Goal: Task Accomplishment & Management: Manage account settings

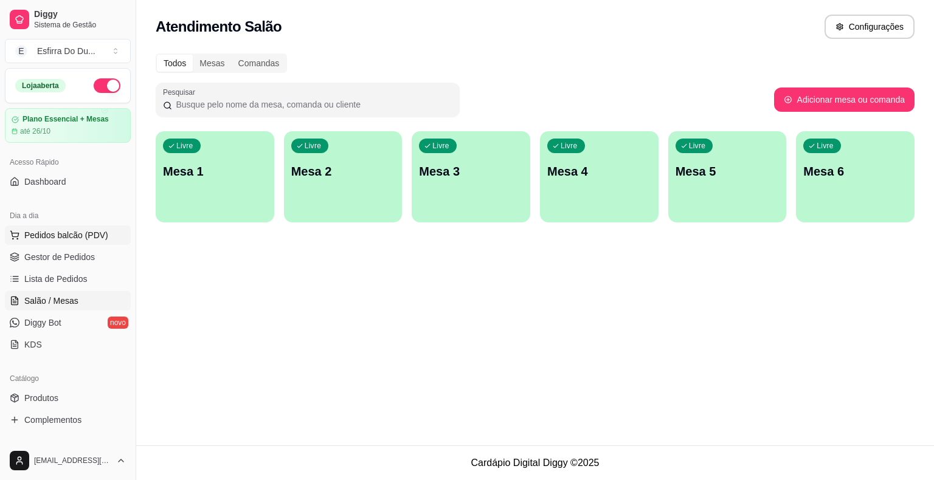
click at [19, 242] on button "Pedidos balcão (PDV)" at bounding box center [68, 235] width 126 height 19
click at [30, 235] on img at bounding box center [83, 219] width 114 height 77
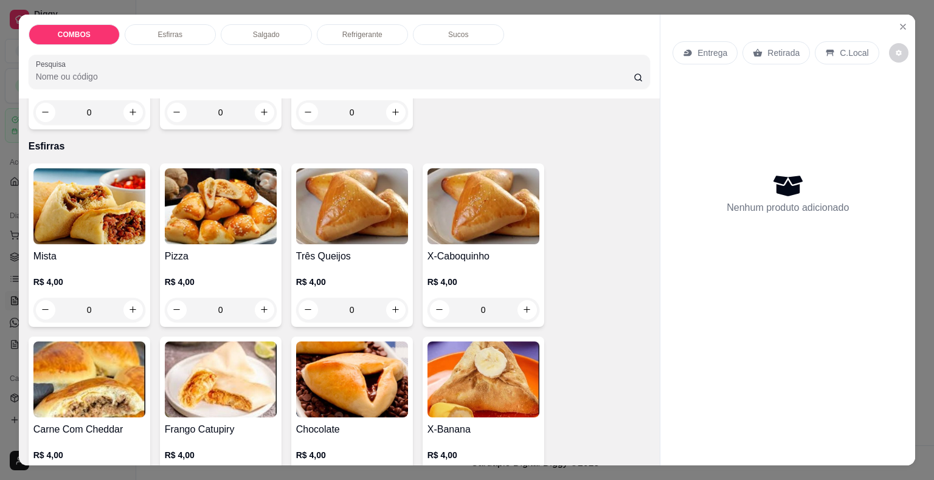
scroll to position [304, 0]
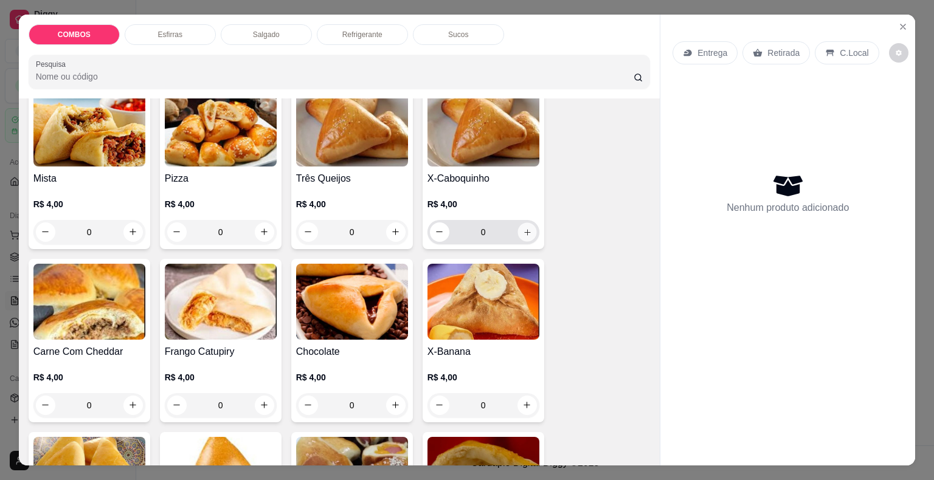
click at [526, 227] on icon "increase-product-quantity" at bounding box center [526, 231] width 9 height 9
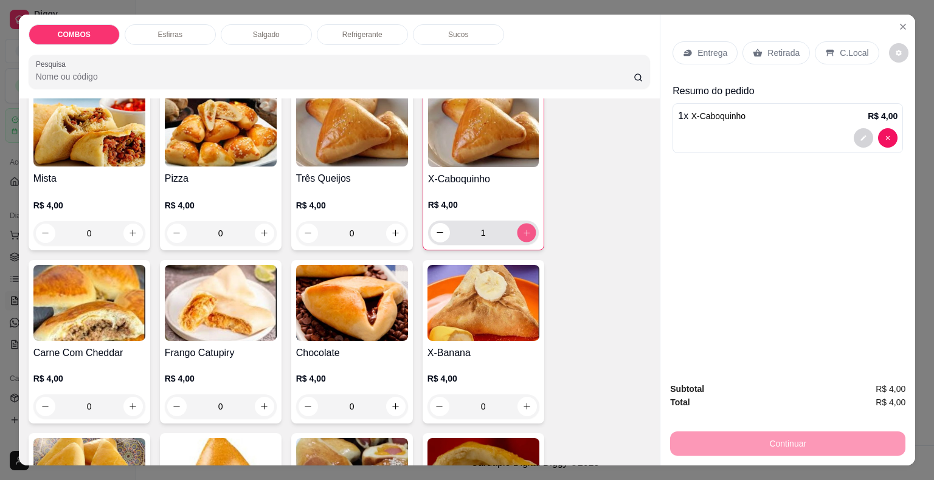
click at [526, 228] on icon "increase-product-quantity" at bounding box center [526, 232] width 9 height 9
type input "2"
click at [129, 229] on icon "increase-product-quantity" at bounding box center [132, 233] width 9 height 9
type input "1"
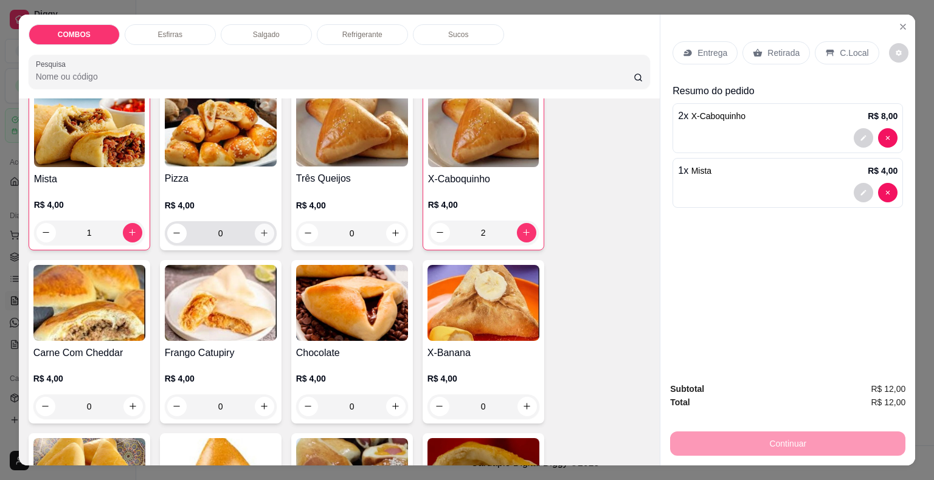
click at [263, 229] on icon "increase-product-quantity" at bounding box center [264, 233] width 9 height 9
type input "1"
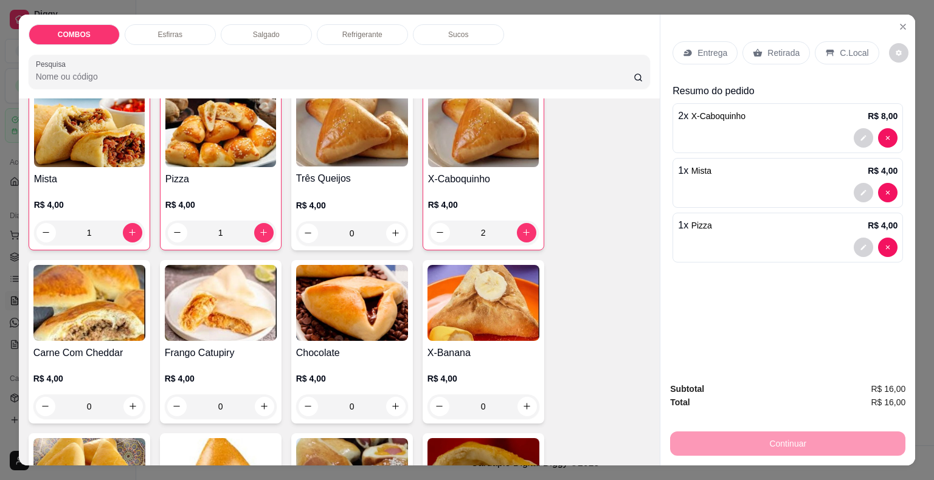
click at [778, 55] on div "Retirada" at bounding box center [775, 52] width 67 height 23
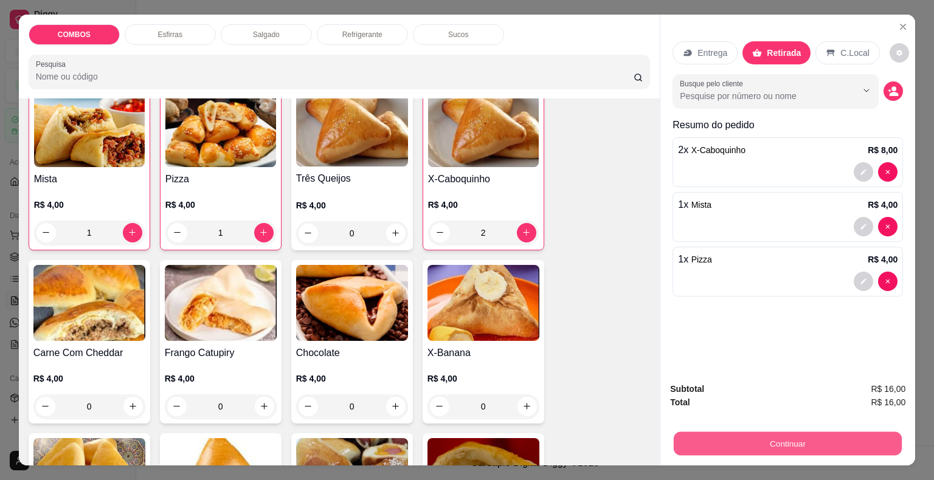
click at [805, 434] on button "Continuar" at bounding box center [787, 444] width 228 height 24
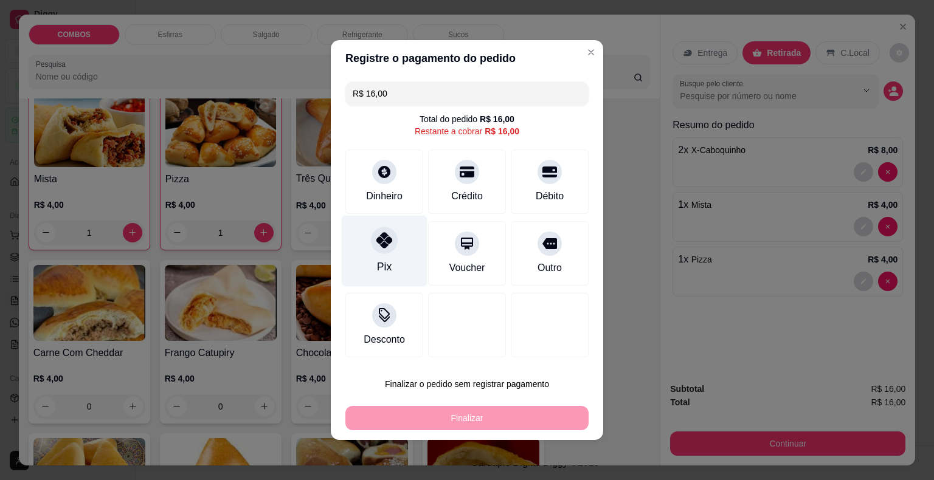
click at [387, 243] on icon at bounding box center [384, 240] width 16 height 16
type input "R$ 0,00"
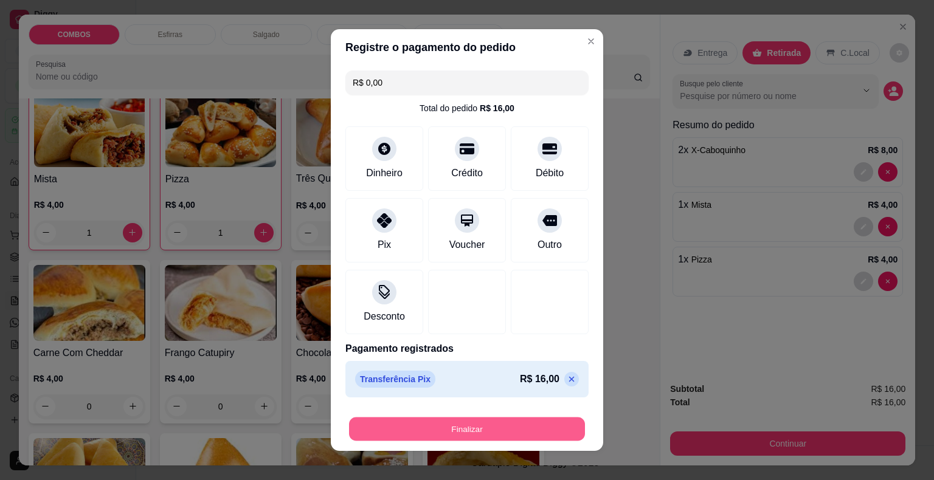
click at [457, 429] on button "Finalizar" at bounding box center [467, 430] width 236 height 24
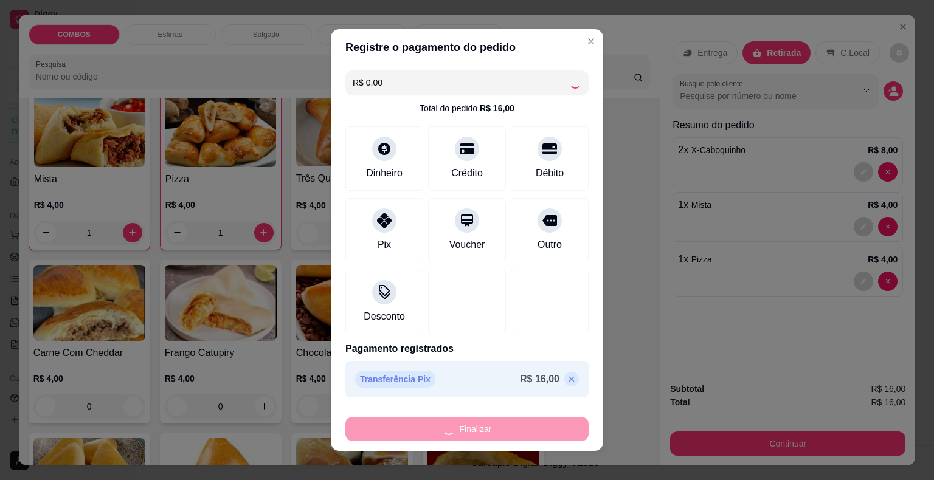
type input "0"
type input "-R$ 16,00"
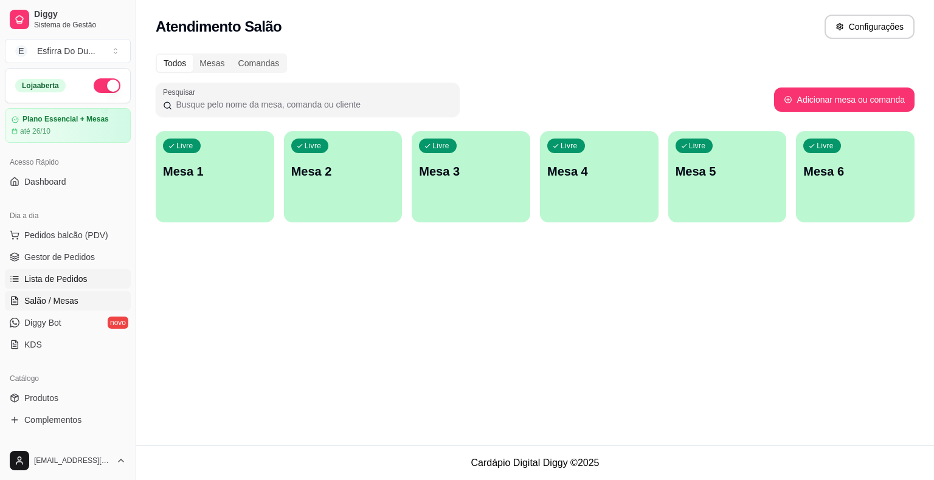
click at [36, 271] on link "Lista de Pedidos" at bounding box center [68, 278] width 126 height 19
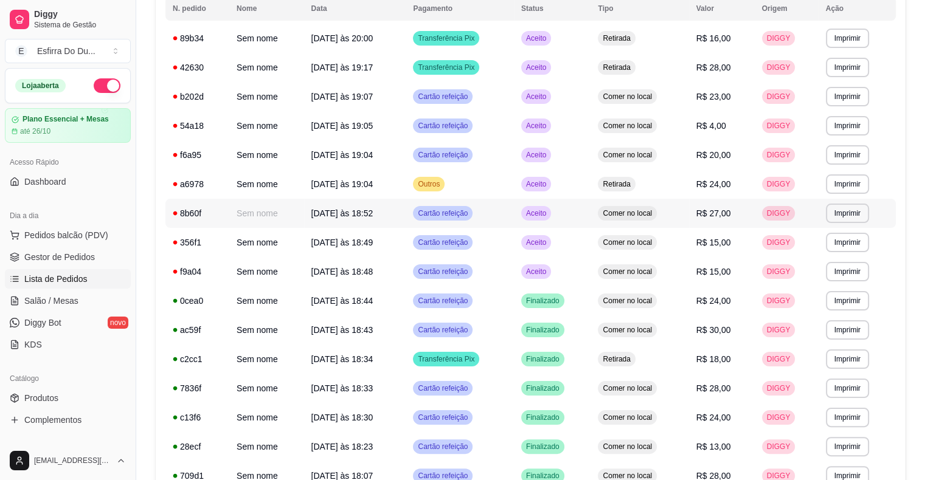
scroll to position [182, 0]
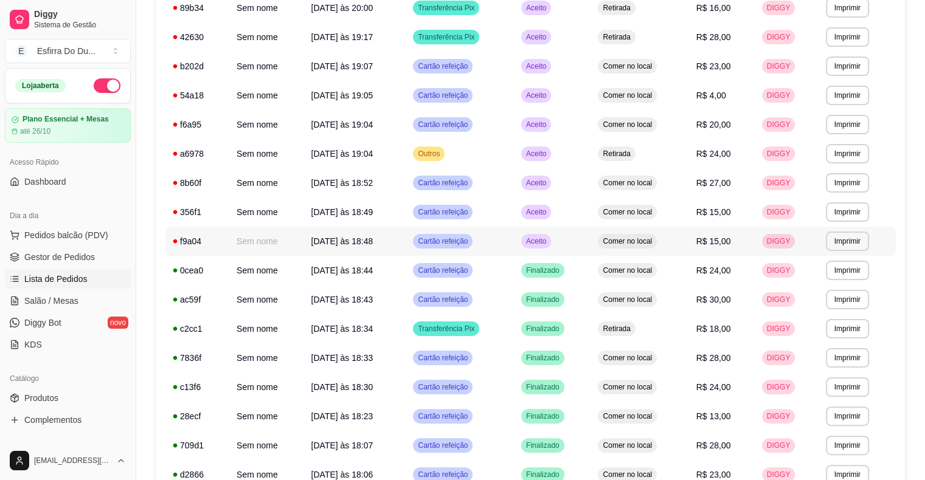
click at [537, 245] on span "Aceito" at bounding box center [535, 241] width 25 height 10
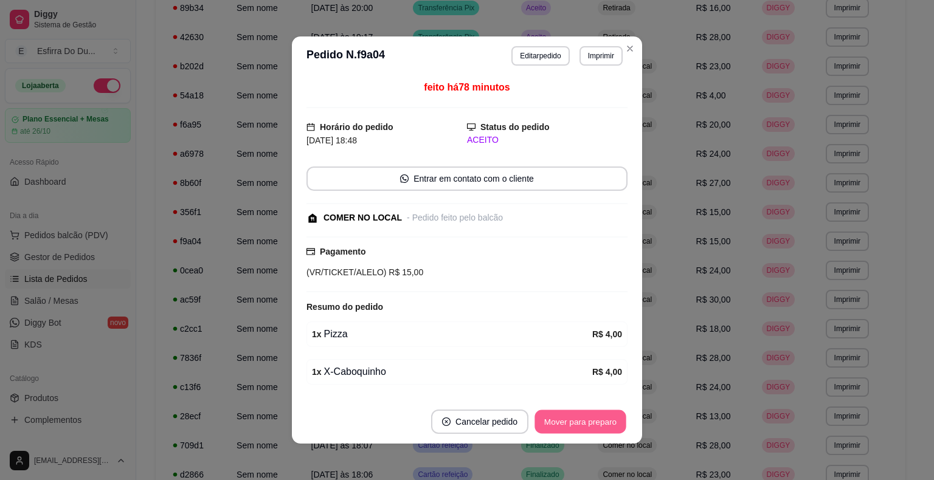
click at [545, 421] on button "Mover para preparo" at bounding box center [579, 422] width 91 height 24
click at [545, 421] on div "Mover para preparo" at bounding box center [571, 422] width 111 height 24
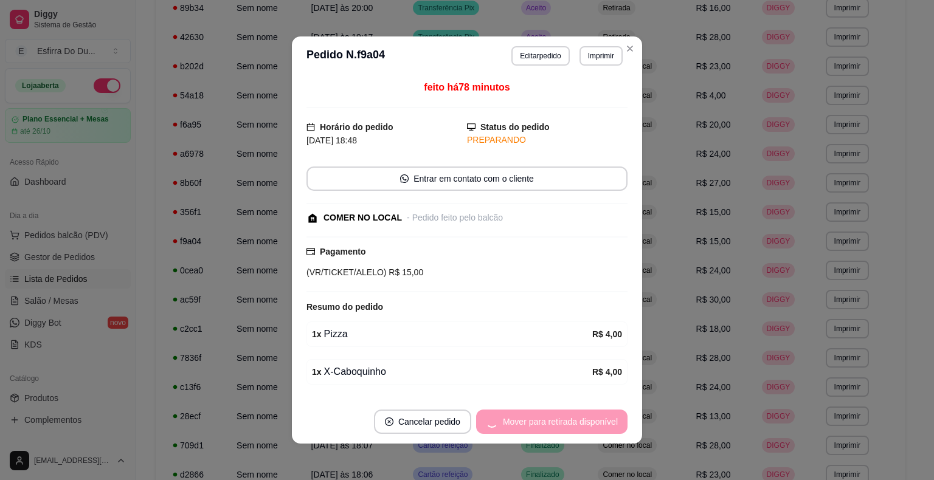
click at [545, 421] on div "Mover para retirada disponível" at bounding box center [551, 422] width 151 height 24
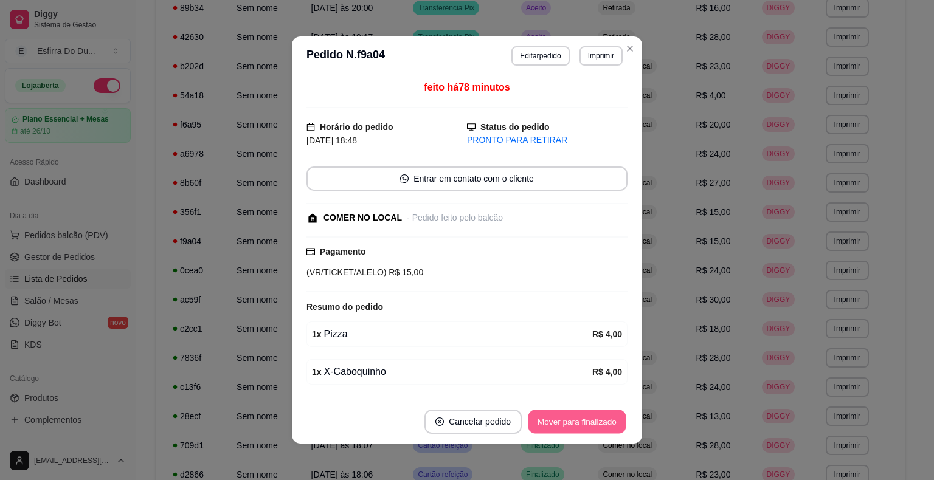
click at [545, 421] on button "Mover para finalizado" at bounding box center [577, 422] width 98 height 24
click at [545, 421] on div "Mover para finalizado" at bounding box center [576, 422] width 101 height 24
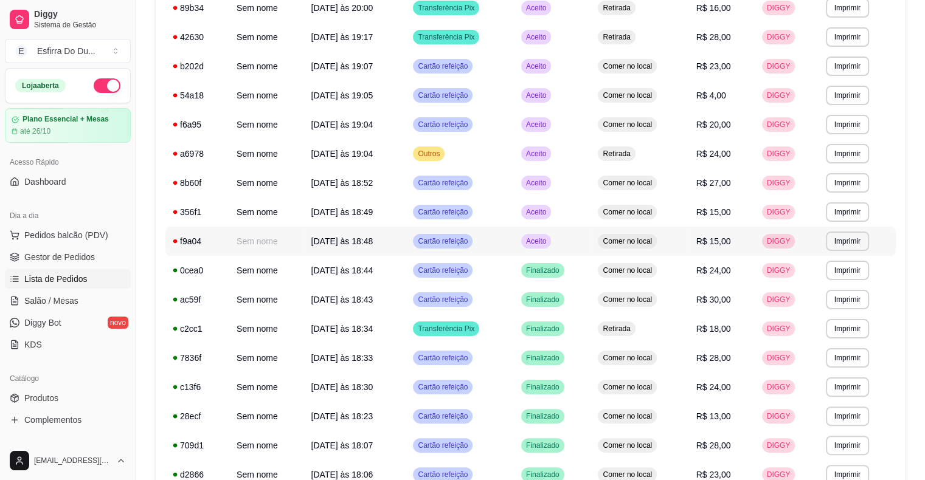
click at [525, 247] on td "Aceito" at bounding box center [552, 241] width 77 height 29
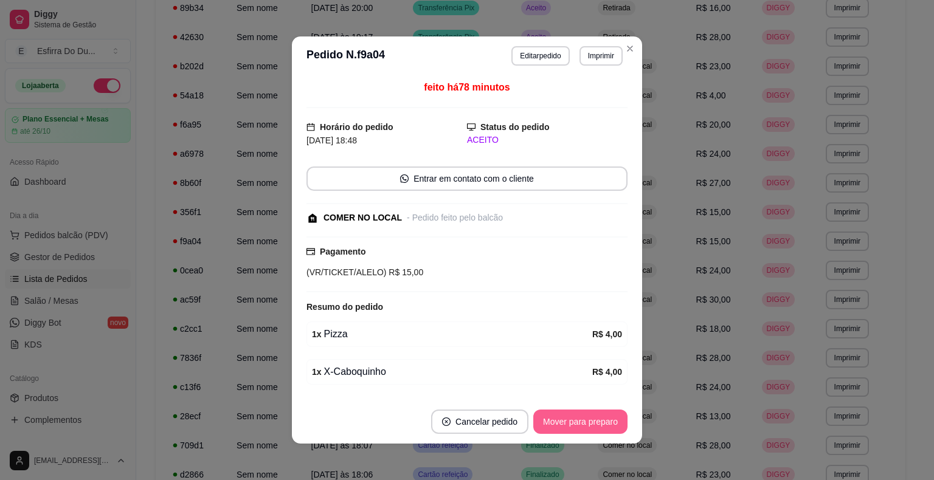
click at [599, 426] on button "Mover para preparo" at bounding box center [580, 422] width 94 height 24
click at [599, 426] on button "Mover para retirada disponível" at bounding box center [560, 422] width 130 height 24
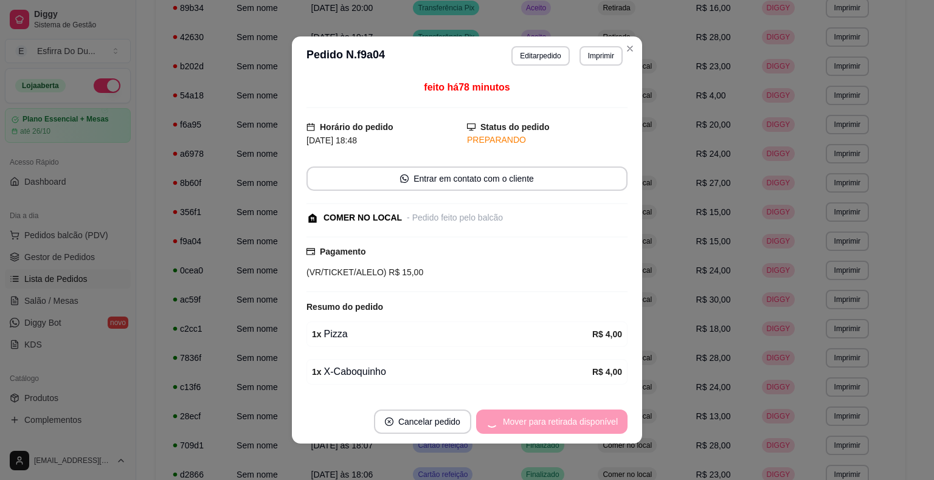
click at [599, 426] on div "Mover para retirada disponível" at bounding box center [551, 422] width 151 height 24
click at [599, 426] on div "Mover para finalizado" at bounding box center [568, 422] width 118 height 24
click at [505, 426] on button "Cancelar pedido" at bounding box center [455, 422] width 97 height 24
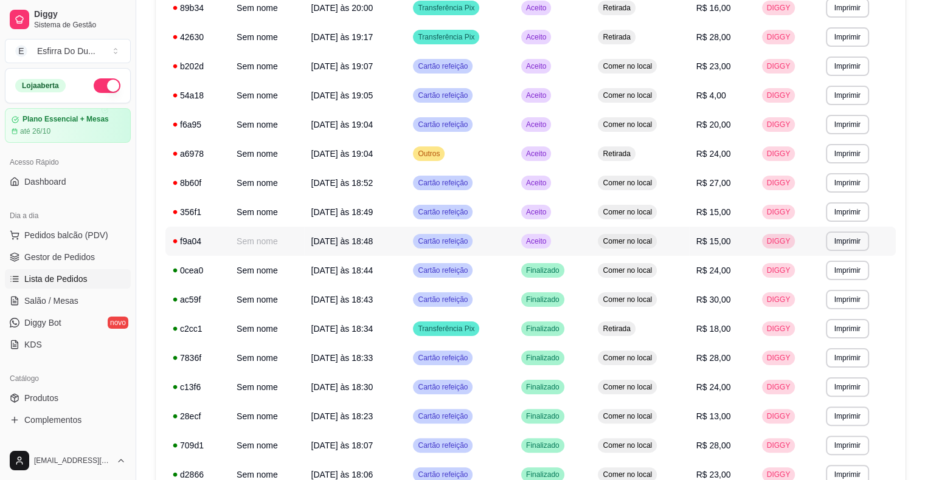
click at [534, 244] on span "Aceito" at bounding box center [535, 241] width 25 height 10
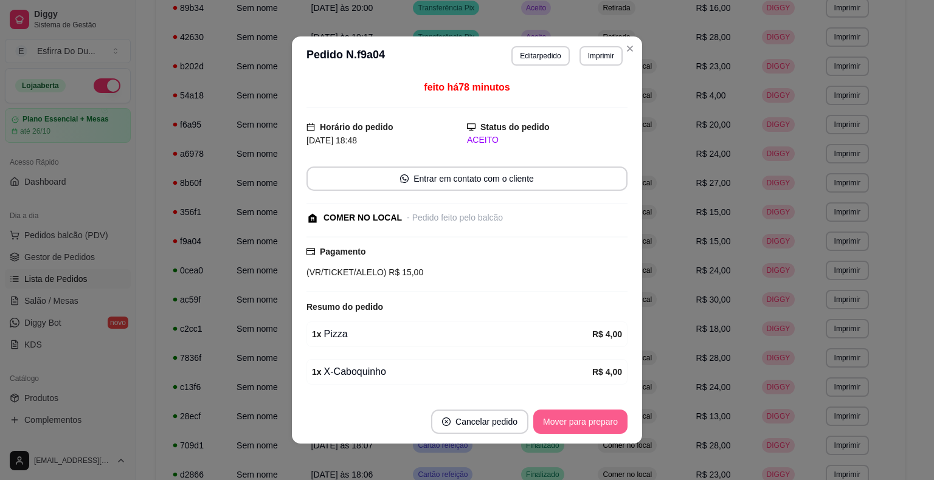
click at [564, 422] on button "Mover para preparo" at bounding box center [580, 422] width 94 height 24
click at [564, 422] on div "Mover para preparo" at bounding box center [571, 422] width 111 height 24
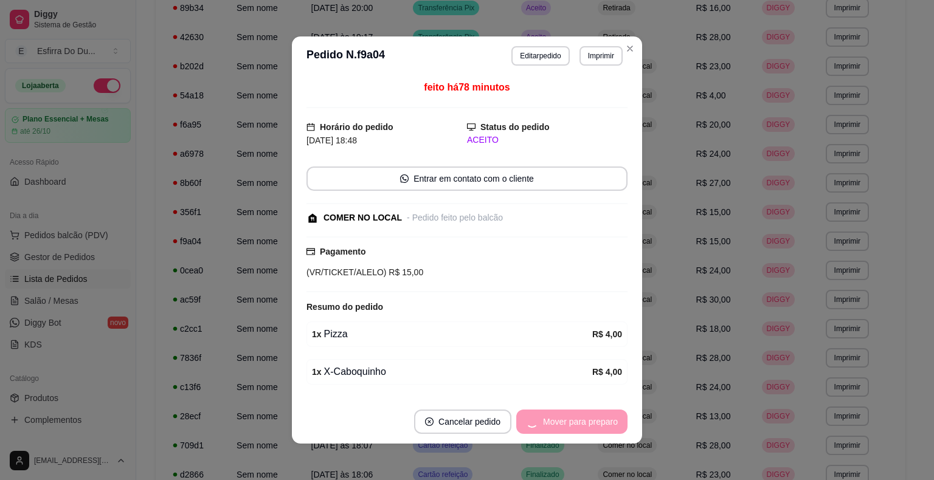
click at [564, 422] on div "Mover para preparo" at bounding box center [571, 422] width 111 height 24
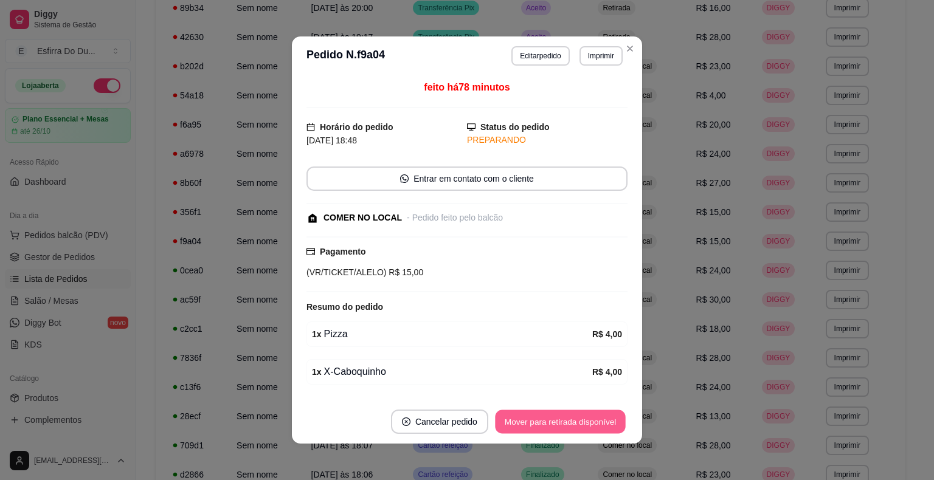
click at [565, 422] on button "Mover para retirada disponível" at bounding box center [560, 422] width 130 height 24
click at [565, 422] on button "Mover para finalizado" at bounding box center [577, 422] width 98 height 24
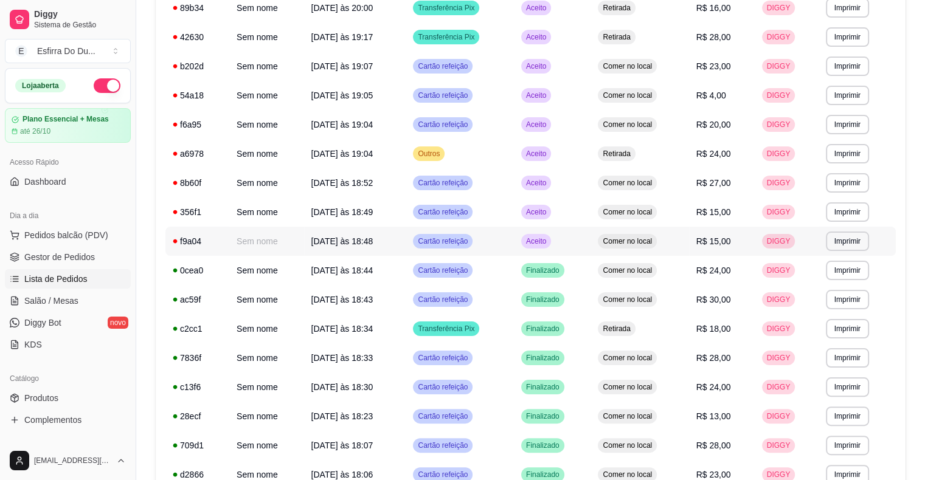
click at [537, 236] on span "Aceito" at bounding box center [535, 241] width 25 height 10
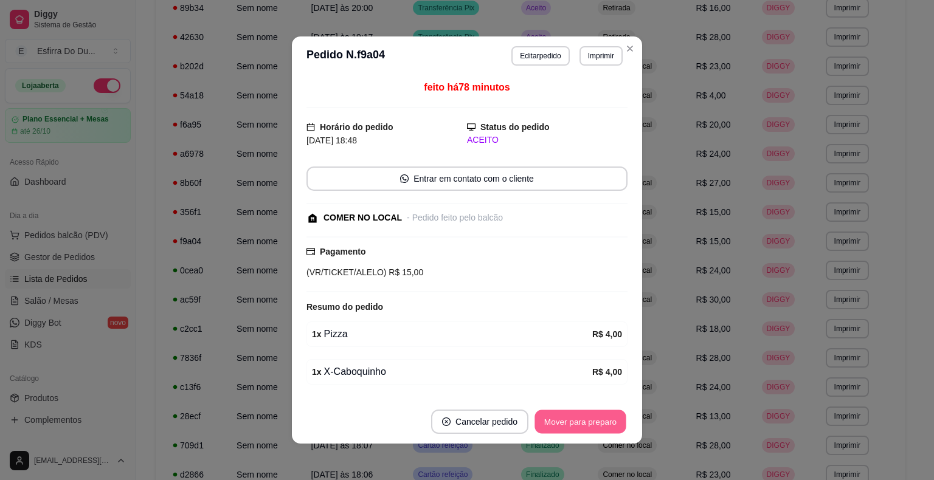
click at [570, 421] on button "Mover para preparo" at bounding box center [579, 422] width 91 height 24
click at [570, 421] on div "Mover para preparo" at bounding box center [571, 422] width 111 height 24
click at [570, 421] on button "Mover para retirada disponível" at bounding box center [560, 422] width 130 height 24
click at [570, 420] on button "Mover para finalizado" at bounding box center [577, 422] width 98 height 24
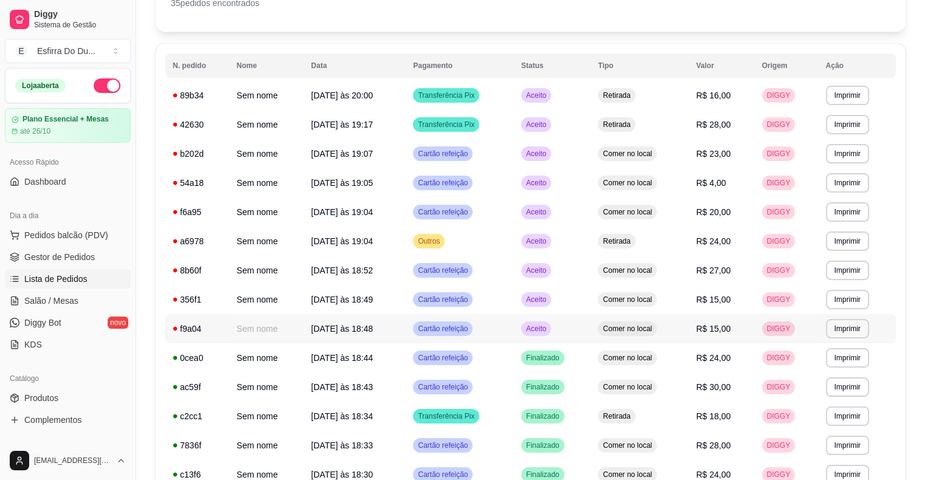
scroll to position [61, 0]
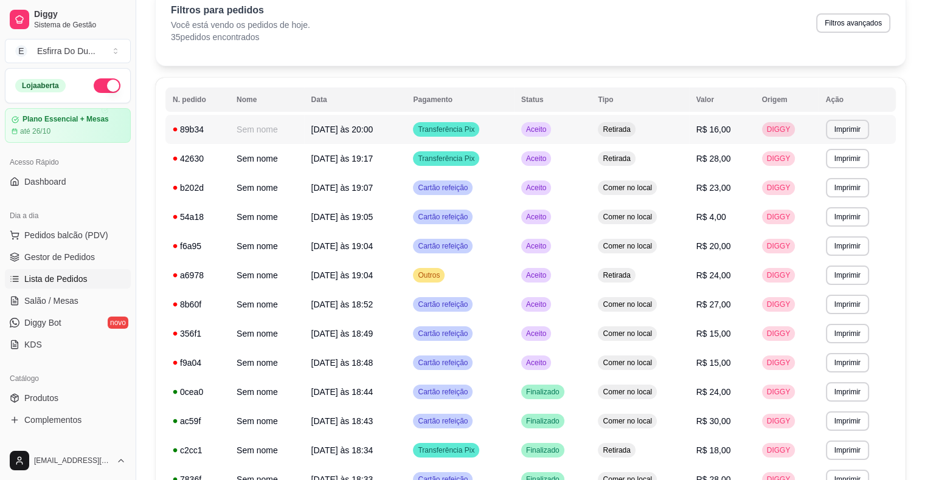
click at [535, 123] on div "Aceito" at bounding box center [536, 129] width 30 height 15
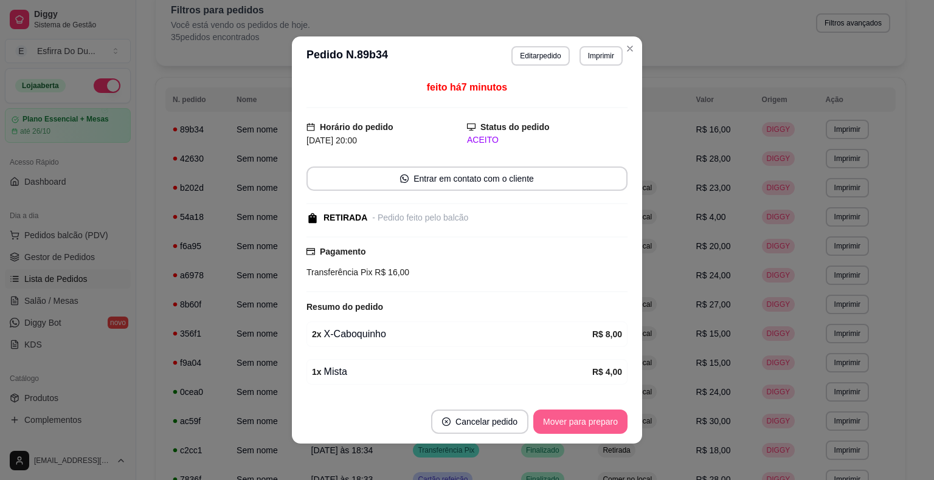
click at [573, 429] on button "Mover para preparo" at bounding box center [580, 422] width 94 height 24
click at [573, 429] on div "Mover para preparo" at bounding box center [571, 422] width 111 height 24
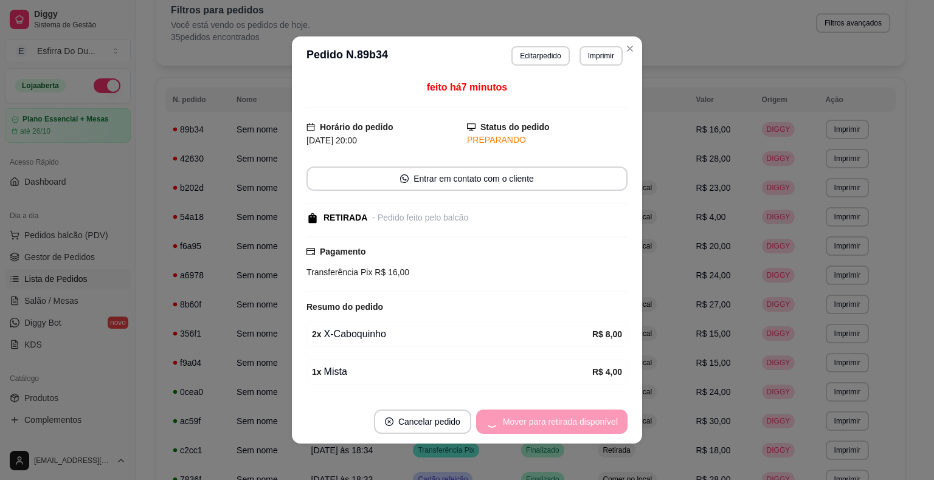
click at [573, 429] on div "Mover para retirada disponível" at bounding box center [551, 422] width 151 height 24
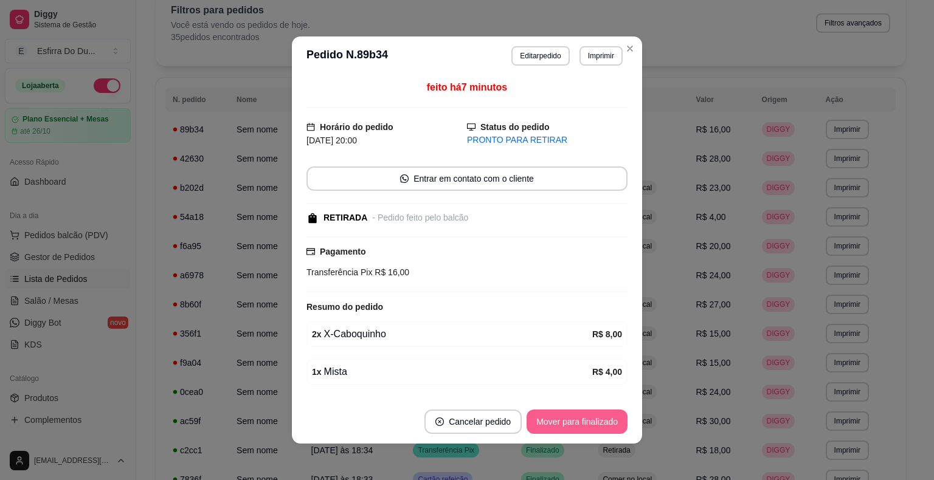
click at [573, 429] on button "Mover para finalizado" at bounding box center [576, 422] width 101 height 24
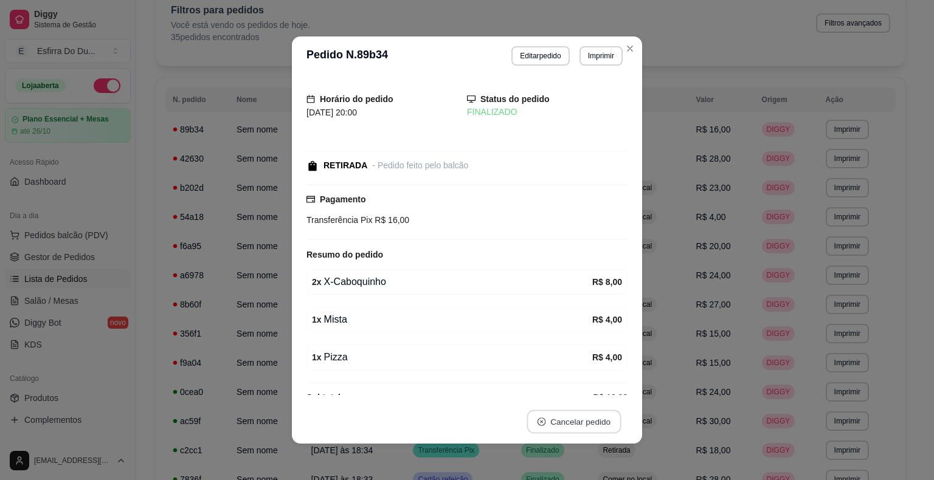
click at [575, 429] on button "Cancelar pedido" at bounding box center [573, 422] width 94 height 24
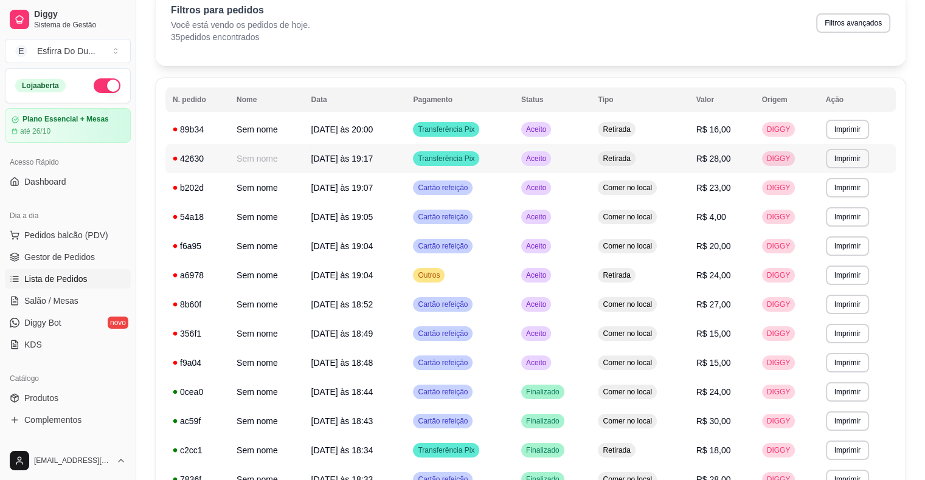
click at [548, 154] on span "Aceito" at bounding box center [535, 159] width 25 height 10
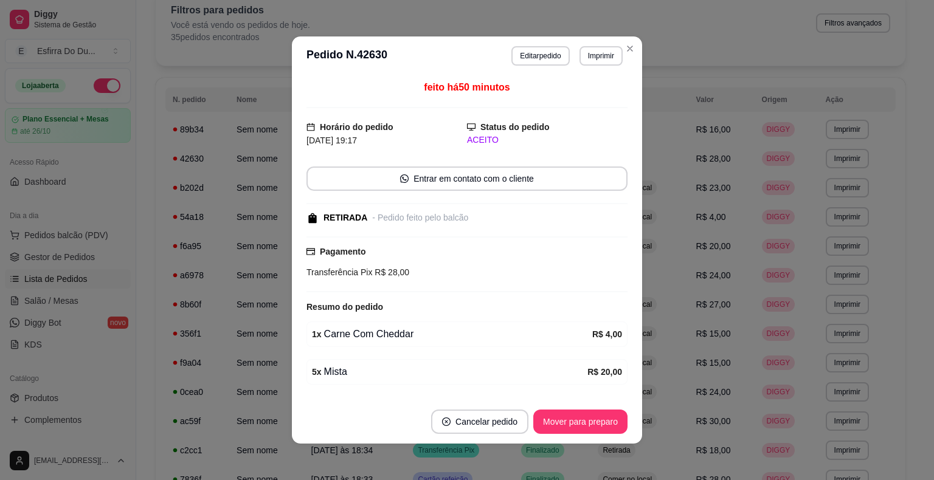
click at [598, 437] on footer "Cancelar pedido Mover para preparo" at bounding box center [467, 422] width 350 height 44
click at [598, 429] on button "Mover para preparo" at bounding box center [579, 422] width 91 height 24
click at [598, 429] on div "Mover para preparo" at bounding box center [580, 422] width 94 height 24
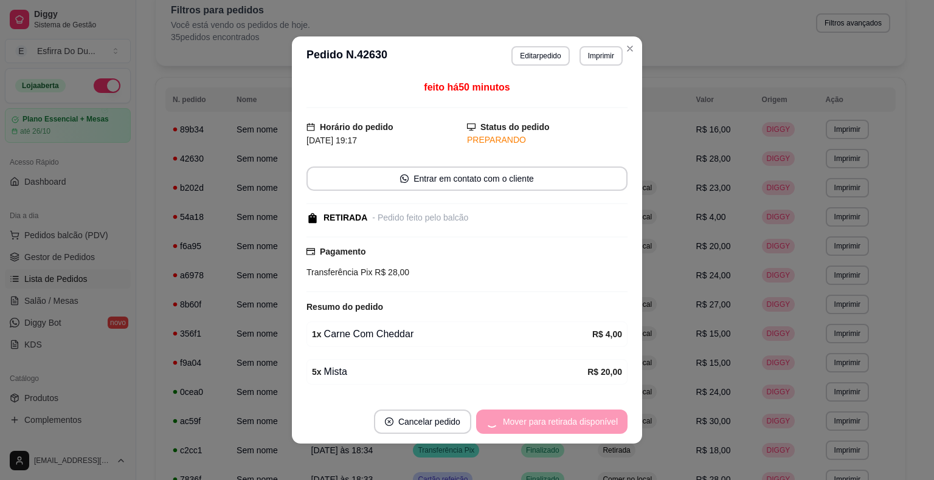
click at [598, 429] on div "Mover para retirada disponível" at bounding box center [551, 422] width 151 height 24
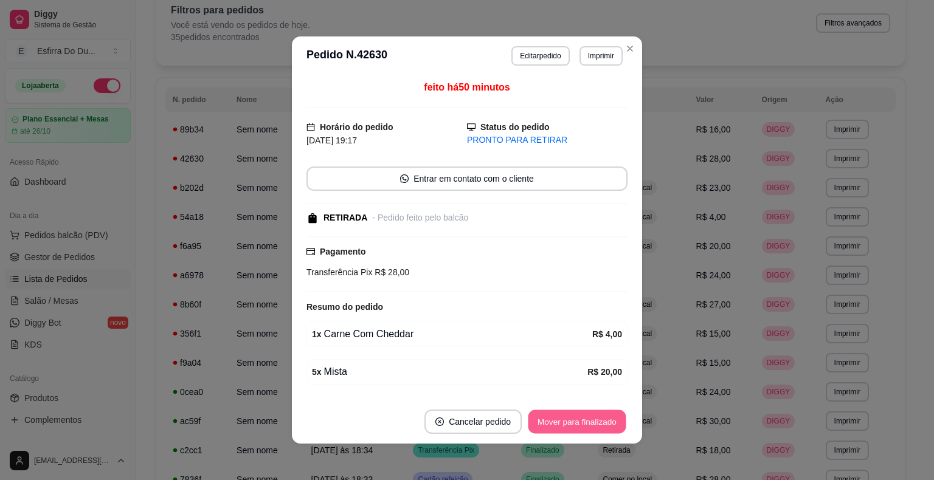
click at [598, 429] on button "Mover para finalizado" at bounding box center [577, 422] width 98 height 24
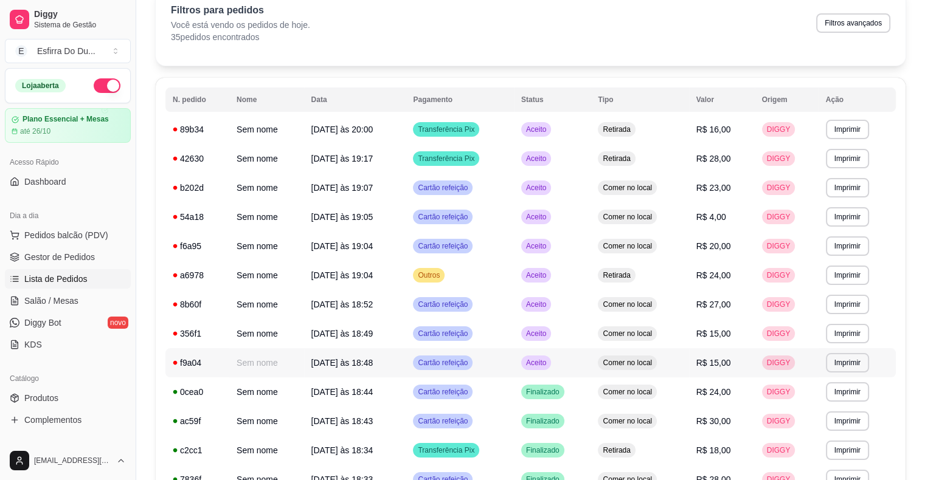
click at [540, 367] on span "Aceito" at bounding box center [535, 363] width 25 height 10
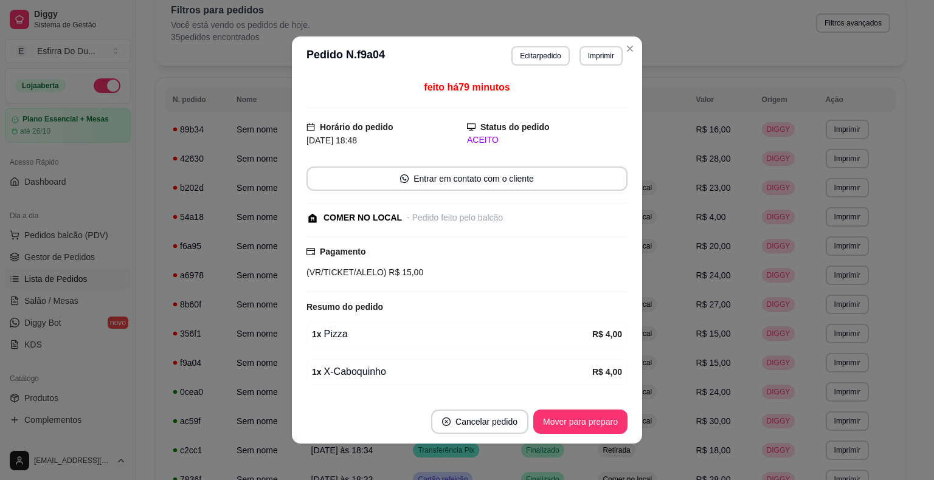
click at [543, 439] on footer "Cancelar pedido Mover para preparo" at bounding box center [467, 422] width 350 height 44
click at [552, 424] on button "Mover para preparo" at bounding box center [580, 422] width 94 height 24
click at [552, 424] on div "Mover para preparo" at bounding box center [571, 422] width 111 height 24
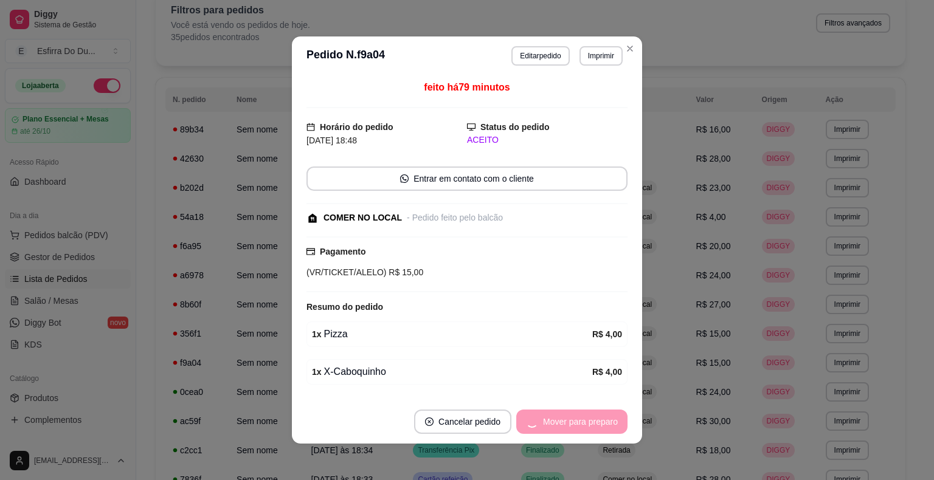
click at [552, 424] on div "Mover para preparo" at bounding box center [571, 422] width 111 height 24
click at [552, 424] on div "Mover para retirada disponível" at bounding box center [551, 422] width 151 height 24
click at [581, 425] on button "Mover para finalizado" at bounding box center [577, 422] width 98 height 24
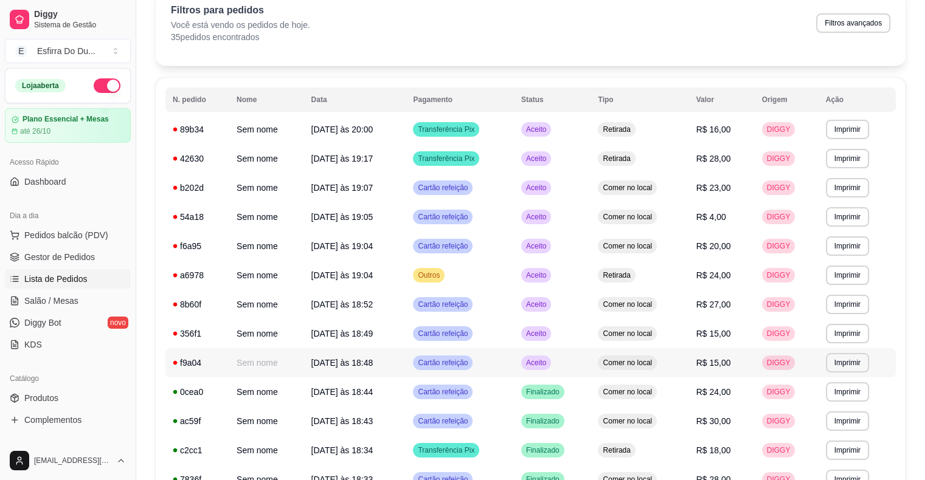
click at [548, 360] on span "Aceito" at bounding box center [535, 363] width 25 height 10
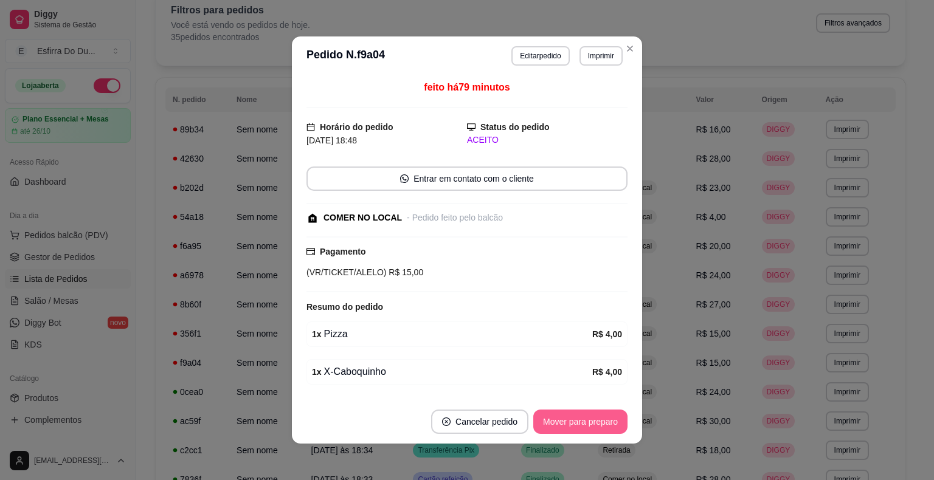
click at [563, 424] on button "Mover para preparo" at bounding box center [580, 422] width 94 height 24
click at [563, 424] on div "Mover para preparo" at bounding box center [571, 422] width 111 height 24
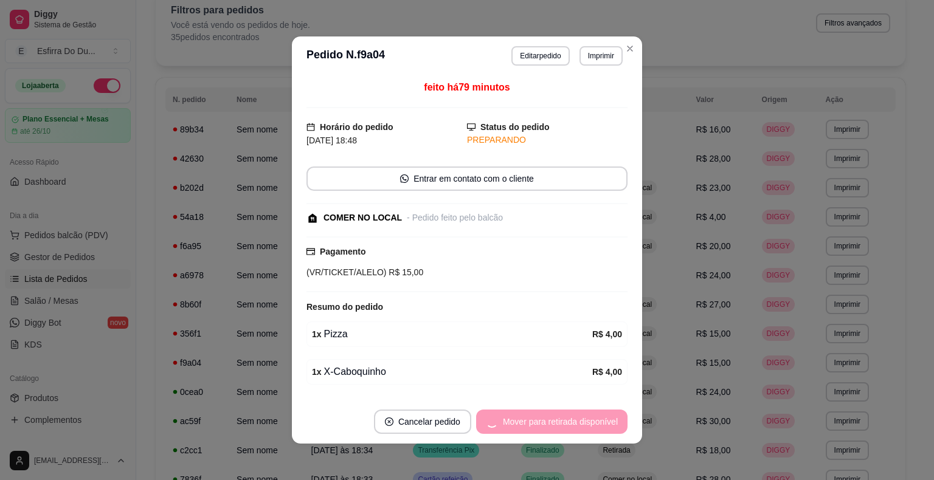
click at [563, 424] on div "Mover para retirada disponível" at bounding box center [551, 422] width 151 height 24
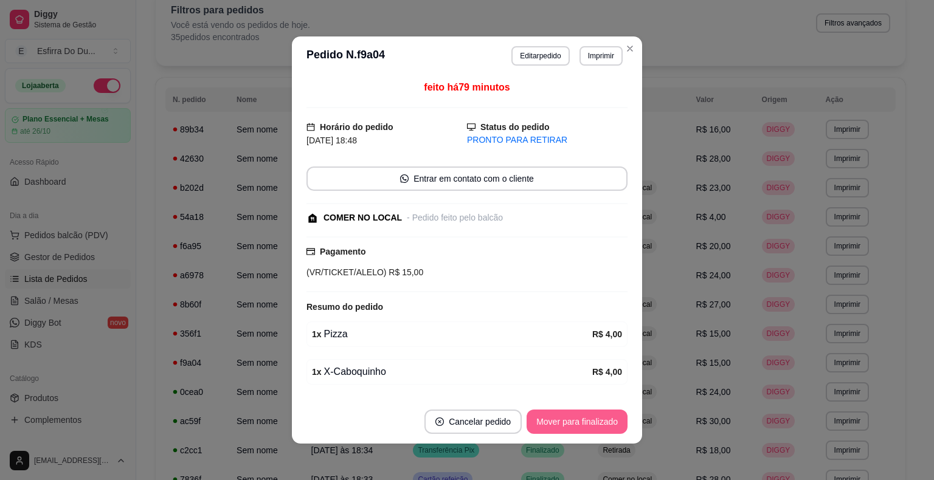
click at [563, 422] on button "Mover para finalizado" at bounding box center [576, 422] width 101 height 24
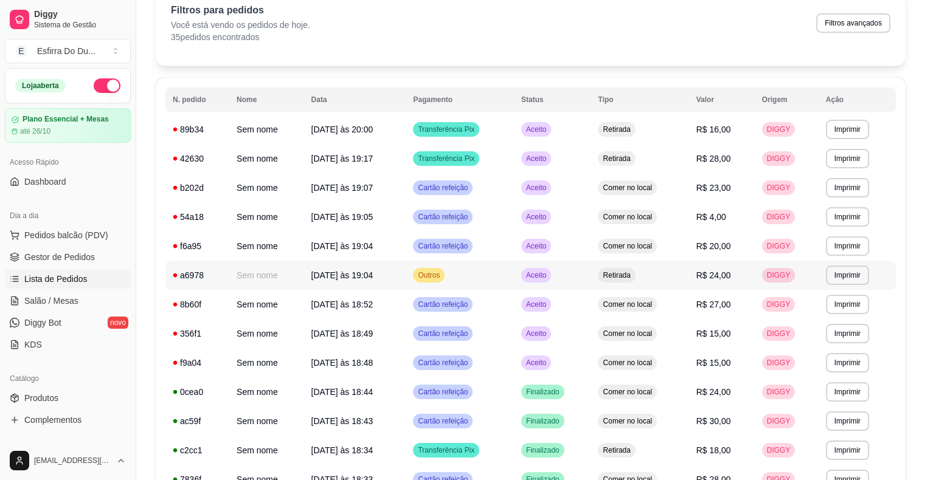
click at [540, 271] on span "Aceito" at bounding box center [535, 275] width 25 height 10
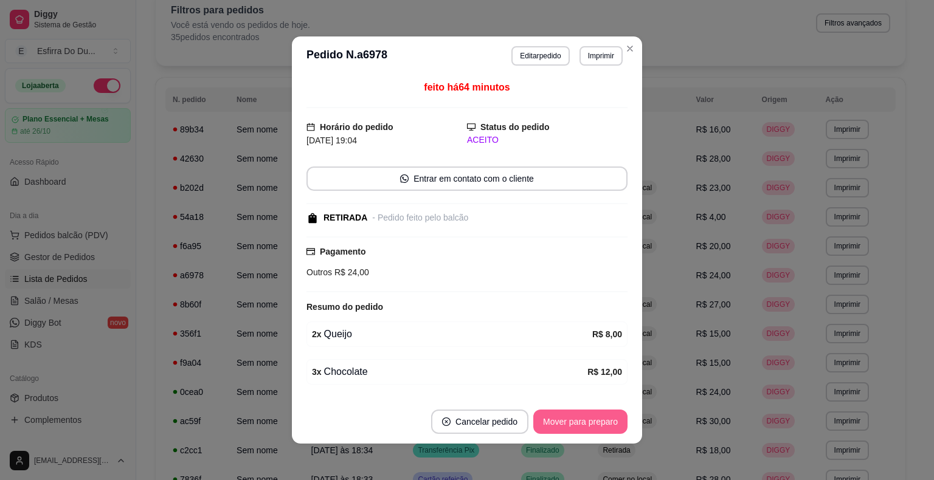
click at [591, 419] on button "Mover para preparo" at bounding box center [580, 422] width 94 height 24
click at [591, 419] on div "Mover para preparo" at bounding box center [571, 422] width 111 height 24
click at [591, 419] on button "Mover para retirada disponível" at bounding box center [560, 422] width 130 height 24
click at [591, 419] on div "Mover para retirada disponível" at bounding box center [560, 422] width 134 height 24
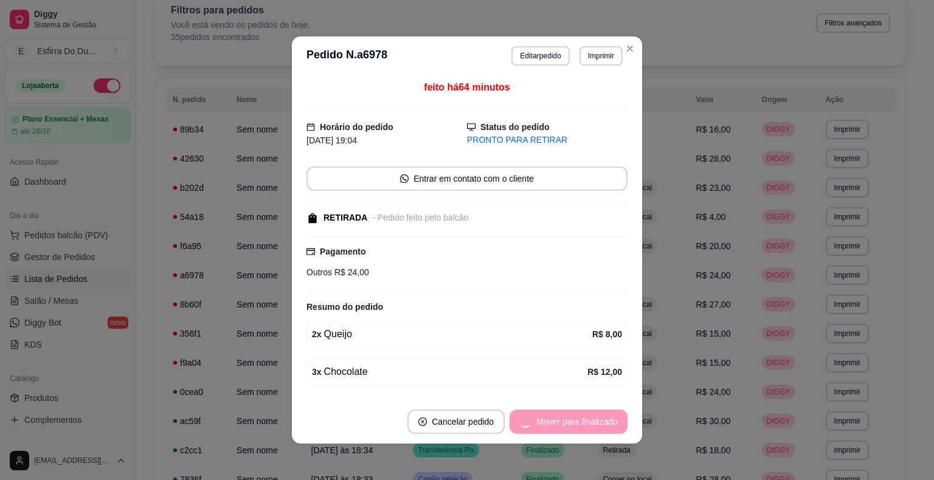
click at [591, 419] on div "Mover para finalizado" at bounding box center [568, 422] width 118 height 24
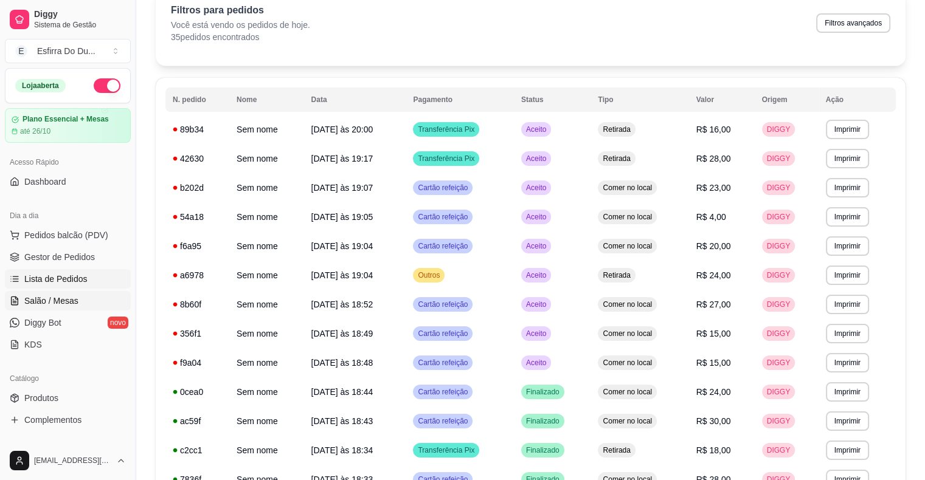
click at [50, 300] on span "Salão / Mesas" at bounding box center [51, 301] width 54 height 12
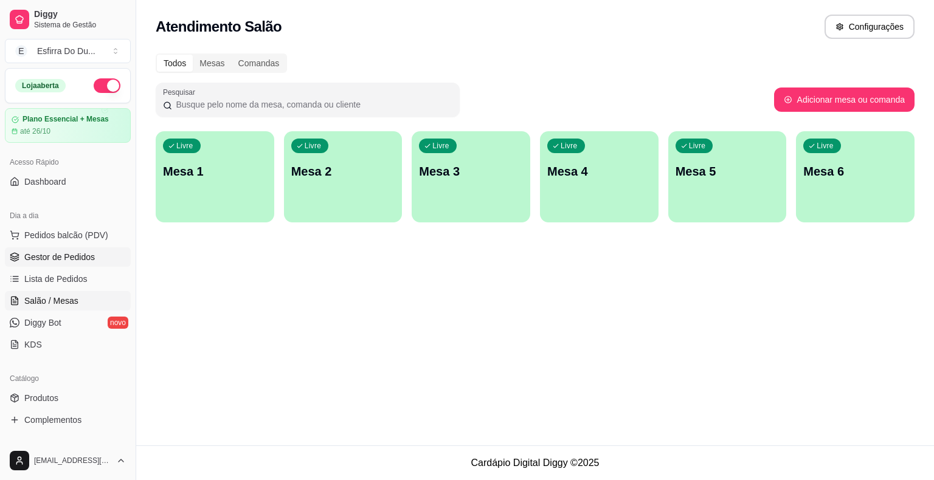
click at [59, 260] on span "Gestor de Pedidos" at bounding box center [59, 257] width 71 height 12
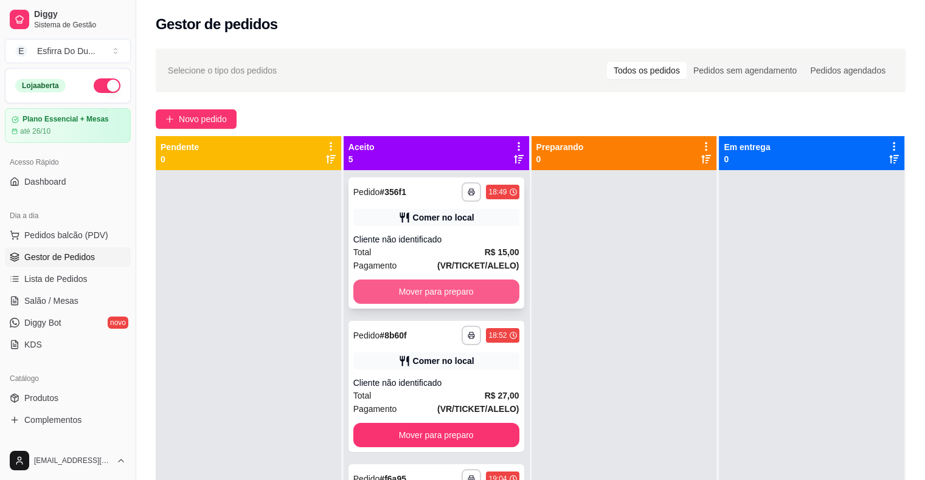
click at [417, 291] on button "Mover para preparo" at bounding box center [436, 292] width 166 height 24
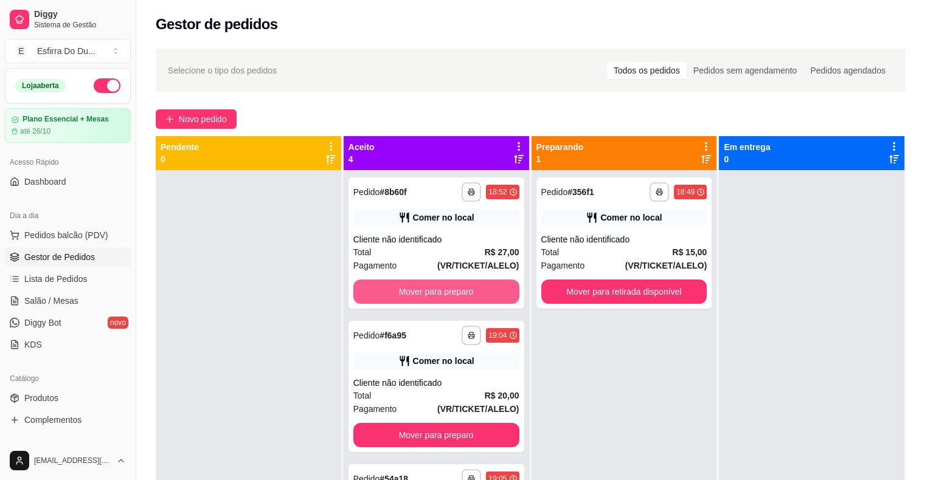
click at [418, 291] on button "Mover para preparo" at bounding box center [436, 292] width 166 height 24
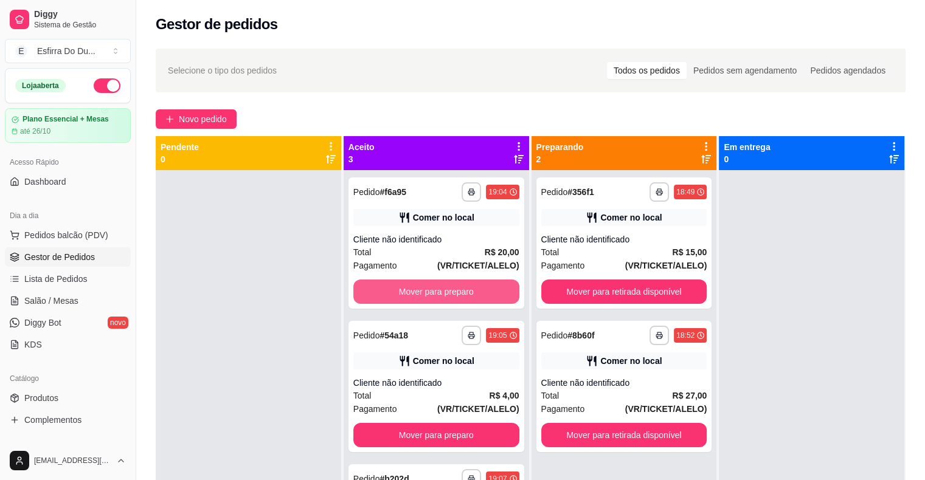
click at [418, 291] on button "Mover para preparo" at bounding box center [436, 292] width 166 height 24
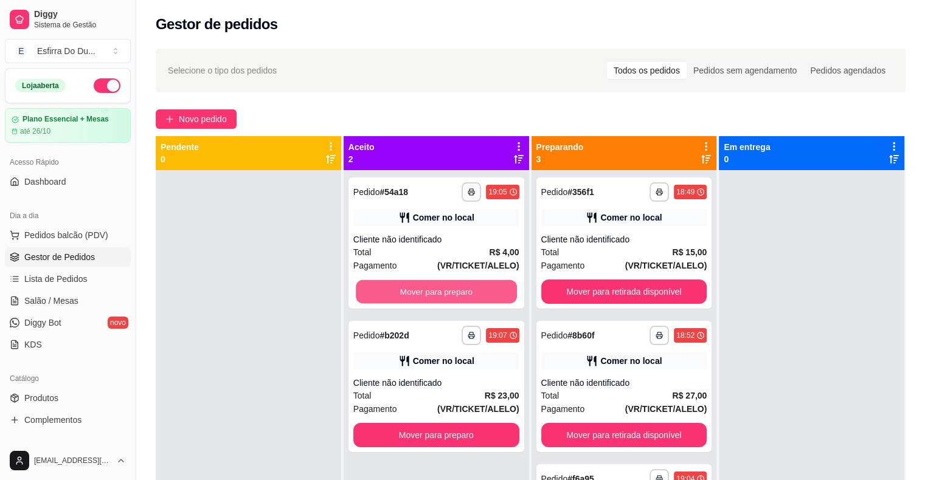
click at [418, 291] on button "Mover para preparo" at bounding box center [436, 292] width 161 height 24
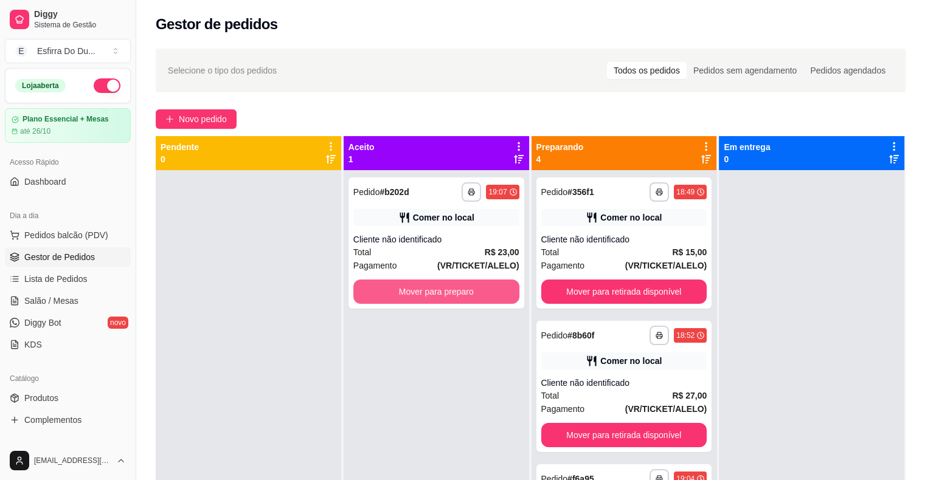
click at [418, 291] on button "Mover para preparo" at bounding box center [436, 292] width 166 height 24
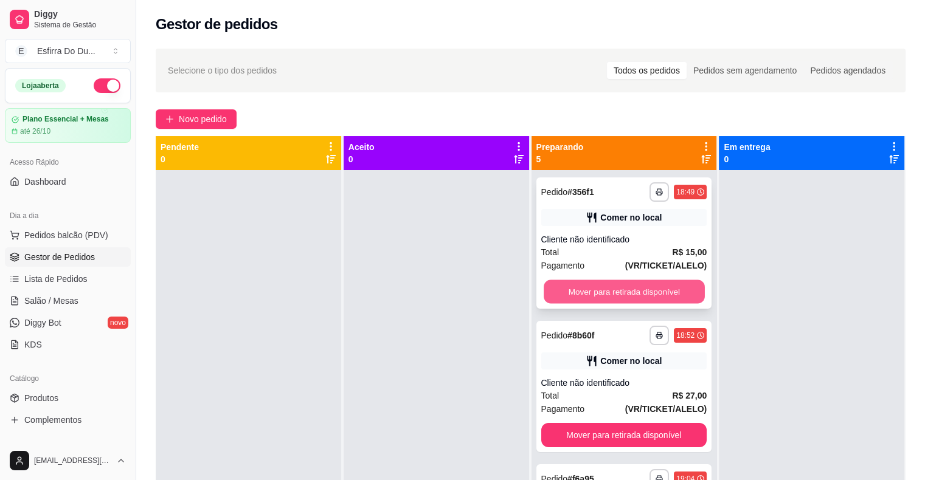
click at [643, 295] on button "Mover para retirada disponível" at bounding box center [623, 292] width 161 height 24
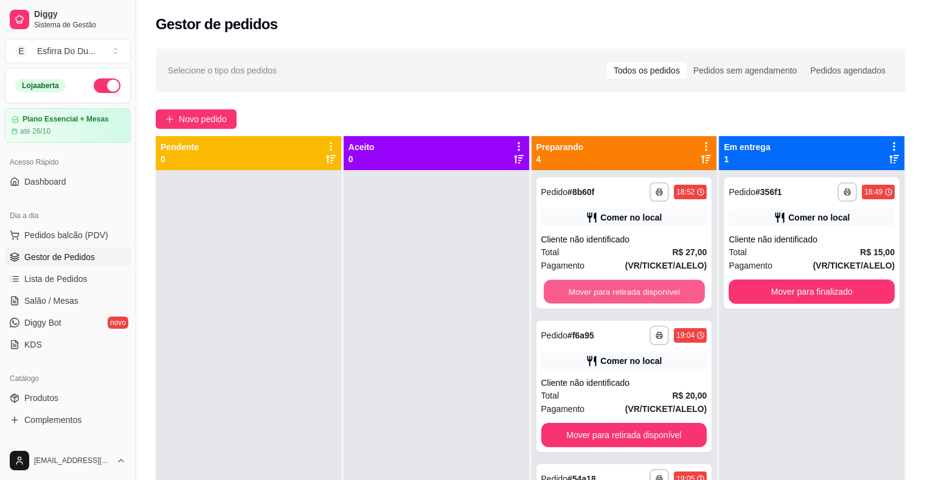
click at [643, 295] on button "Mover para retirada disponível" at bounding box center [623, 292] width 161 height 24
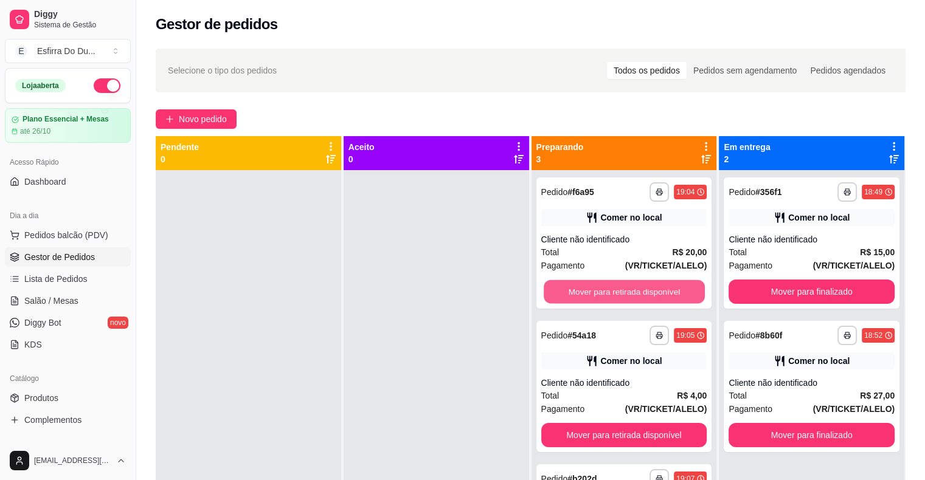
click at [647, 284] on button "Mover para retirada disponível" at bounding box center [623, 292] width 161 height 24
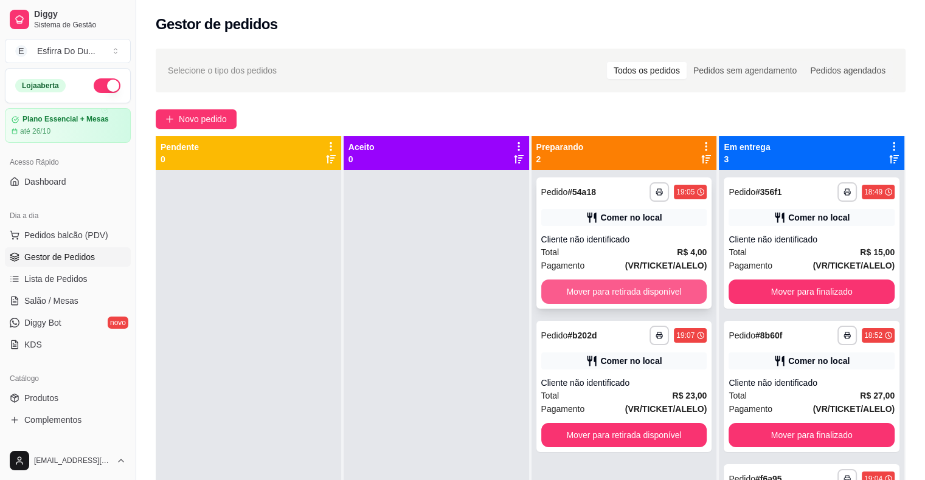
click at [648, 288] on button "Mover para retirada disponível" at bounding box center [624, 292] width 166 height 24
click at [648, 288] on div "Mover para retirada disponível" at bounding box center [624, 292] width 166 height 24
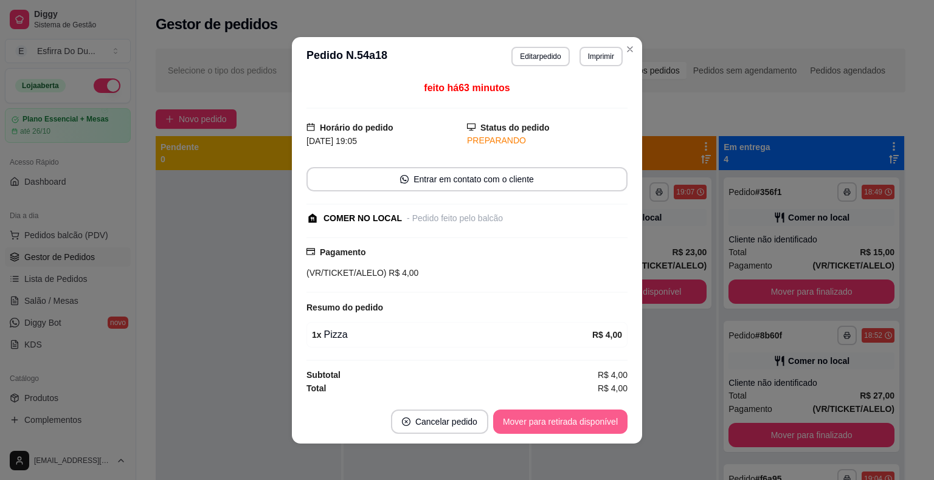
click at [580, 419] on button "Mover para retirada disponível" at bounding box center [560, 422] width 134 height 24
click at [580, 419] on button "Mover para finalizado" at bounding box center [576, 422] width 101 height 24
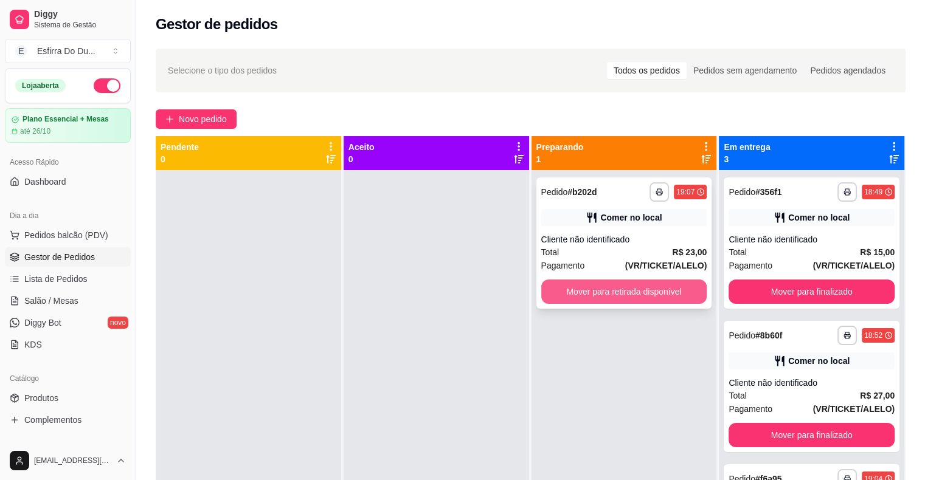
click at [639, 288] on button "Mover para retirada disponível" at bounding box center [624, 292] width 166 height 24
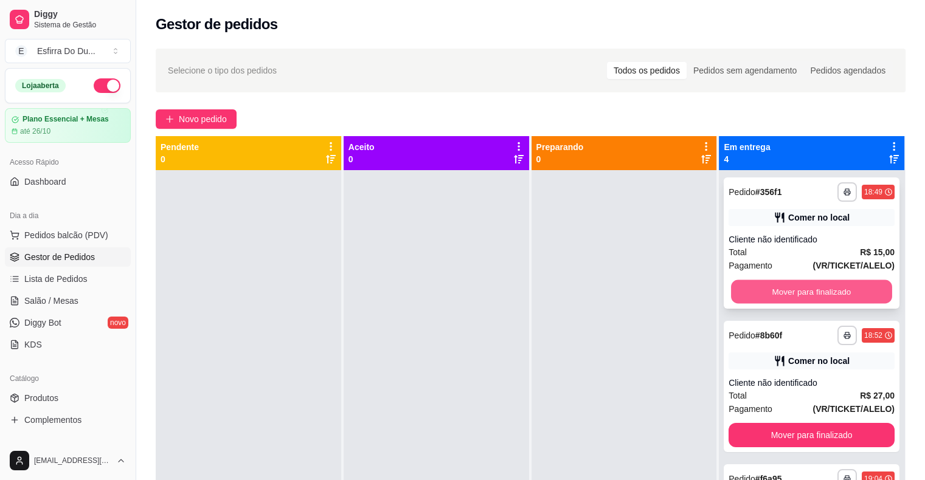
click at [754, 288] on button "Mover para finalizado" at bounding box center [811, 292] width 161 height 24
click at [752, 288] on button "Mover para finalizado" at bounding box center [811, 292] width 161 height 24
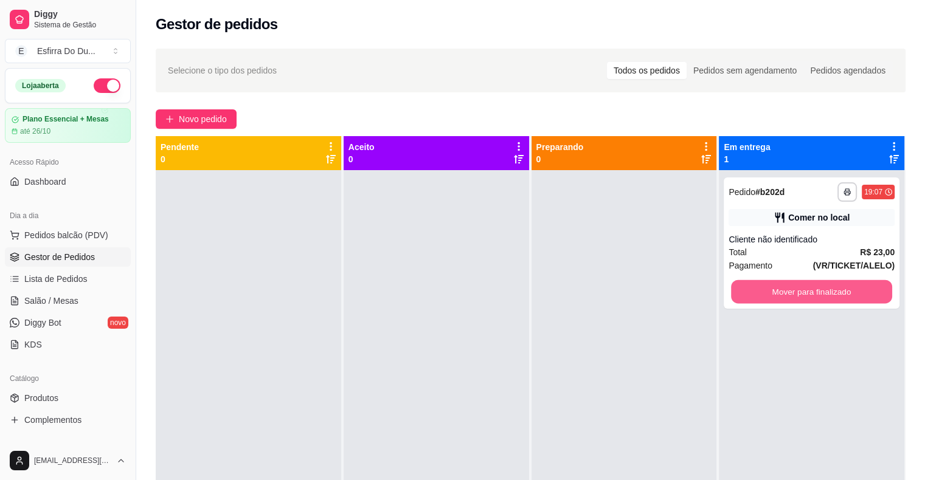
click at [752, 288] on button "Mover para finalizado" at bounding box center [811, 292] width 161 height 24
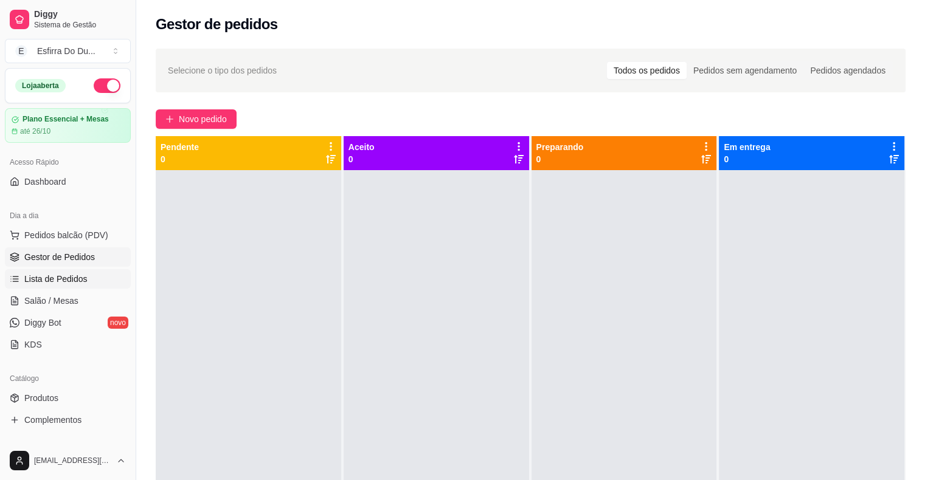
click at [41, 286] on link "Lista de Pedidos" at bounding box center [68, 278] width 126 height 19
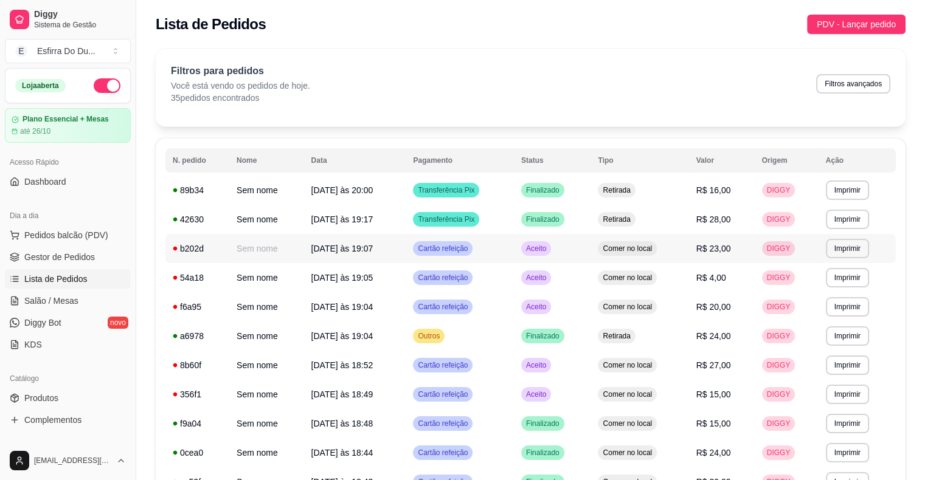
click at [540, 247] on span "Aceito" at bounding box center [535, 249] width 25 height 10
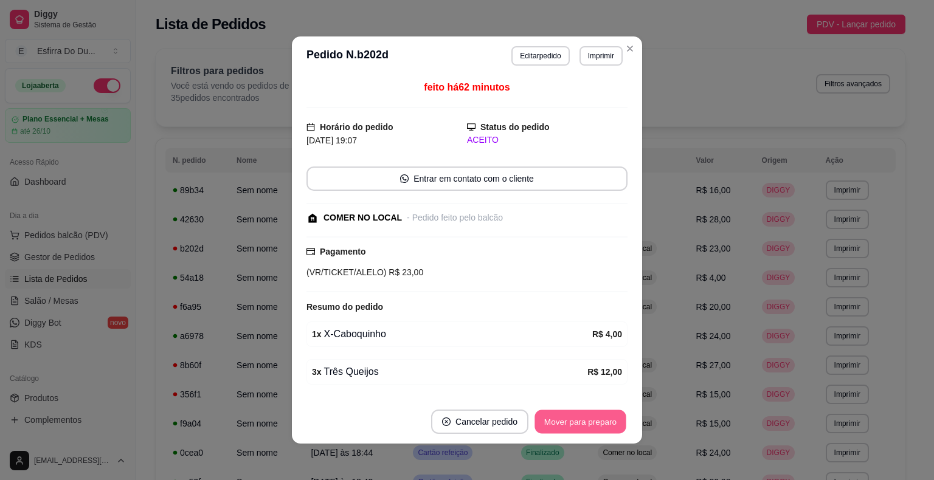
click at [582, 419] on button "Mover para preparo" at bounding box center [579, 422] width 91 height 24
click at [582, 419] on div "Mover para preparo" at bounding box center [571, 422] width 111 height 24
click at [582, 419] on button "Mover para retirada disponível" at bounding box center [560, 422] width 130 height 24
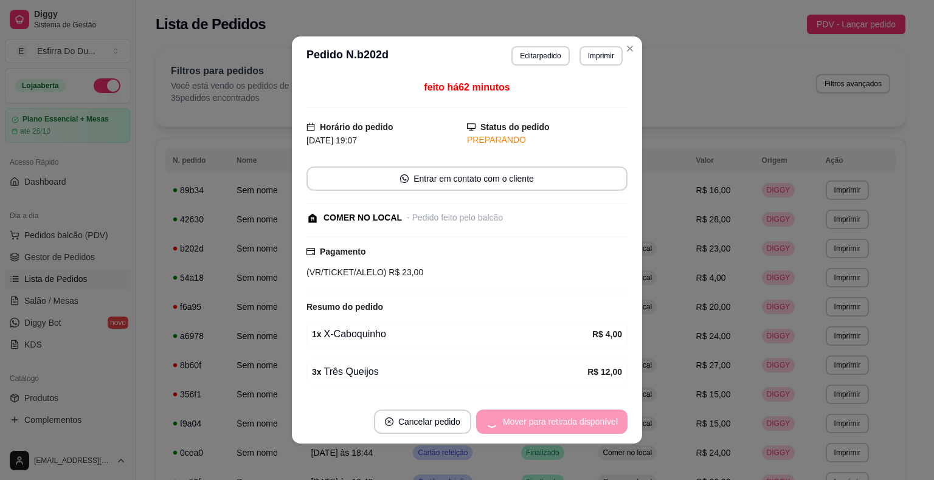
click at [582, 419] on div "Mover para retirada disponível" at bounding box center [551, 422] width 151 height 24
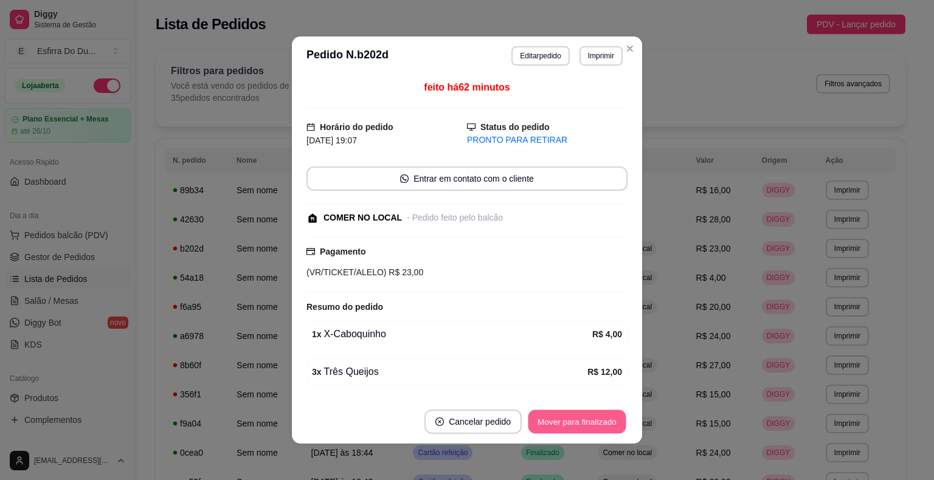
click at [582, 419] on button "Mover para finalizado" at bounding box center [577, 422] width 98 height 24
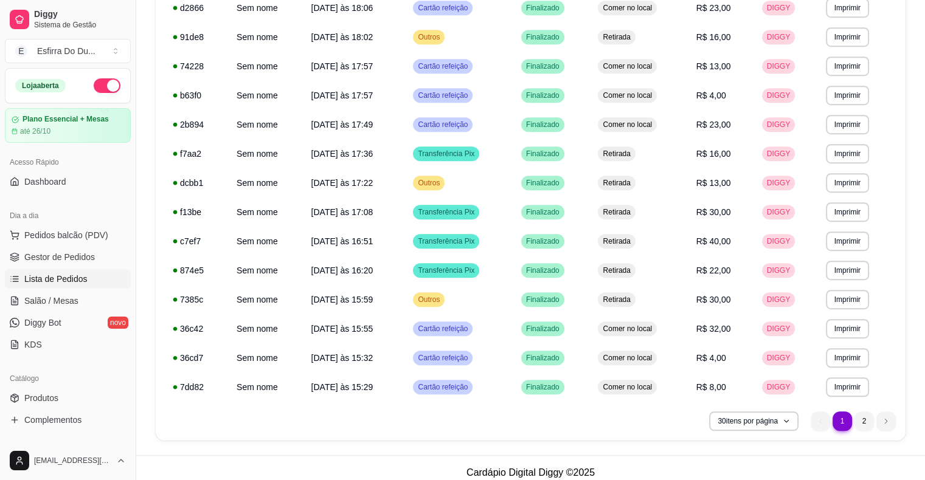
scroll to position [658, 0]
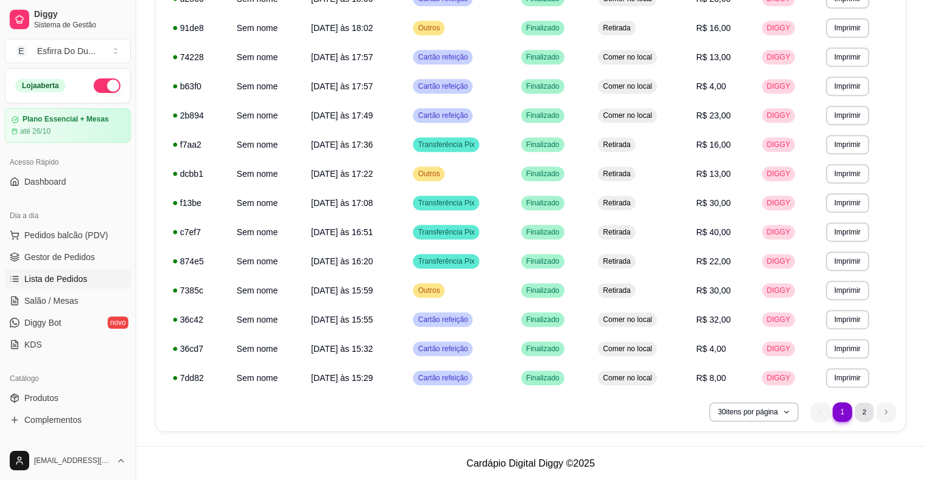
click at [858, 416] on li "2" at bounding box center [863, 411] width 19 height 19
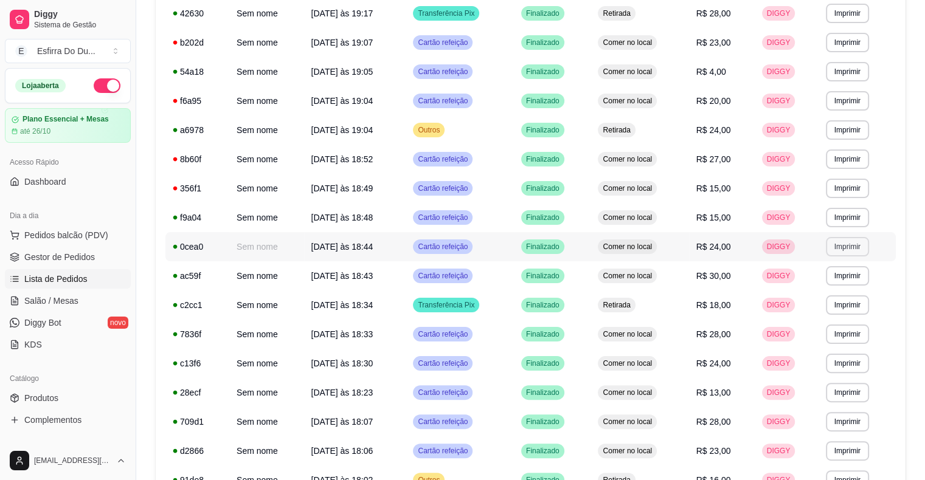
scroll to position [50, 0]
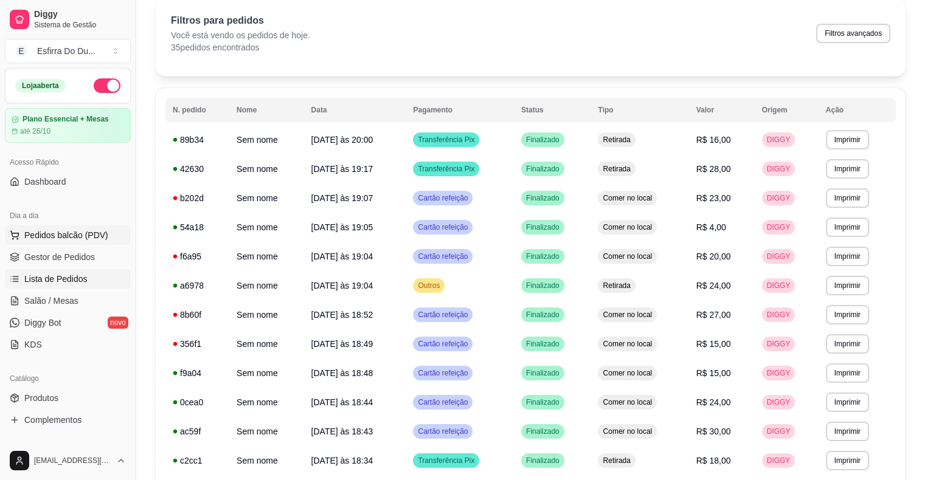
click at [53, 227] on button "Pedidos balcão (PDV)" at bounding box center [68, 235] width 126 height 19
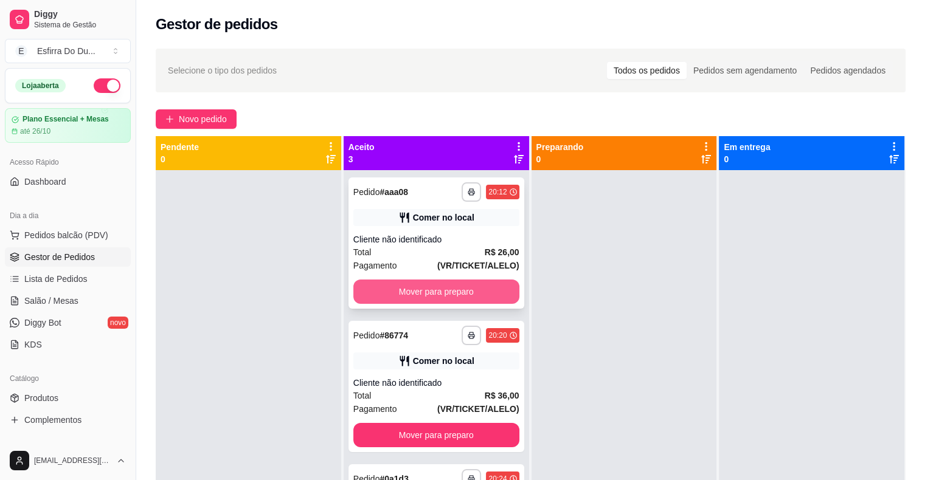
click at [451, 292] on button "Mover para preparo" at bounding box center [436, 292] width 166 height 24
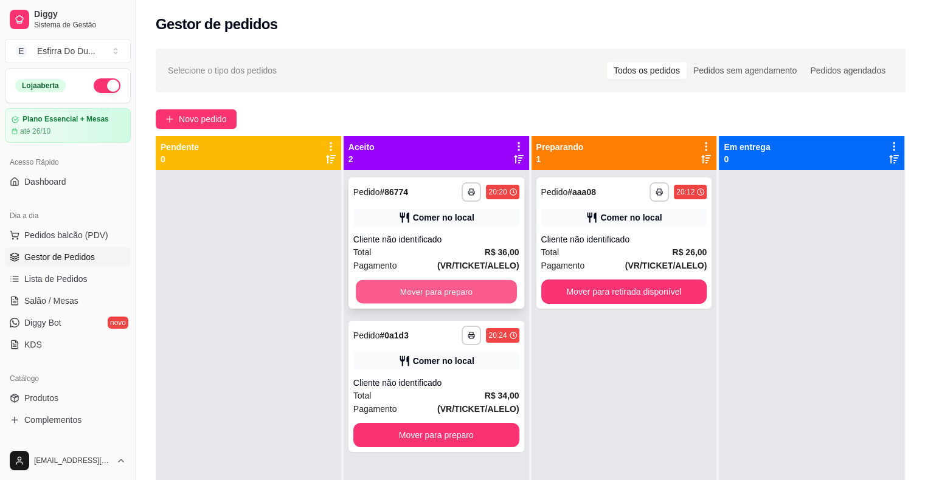
click at [434, 289] on button "Mover para preparo" at bounding box center [436, 292] width 161 height 24
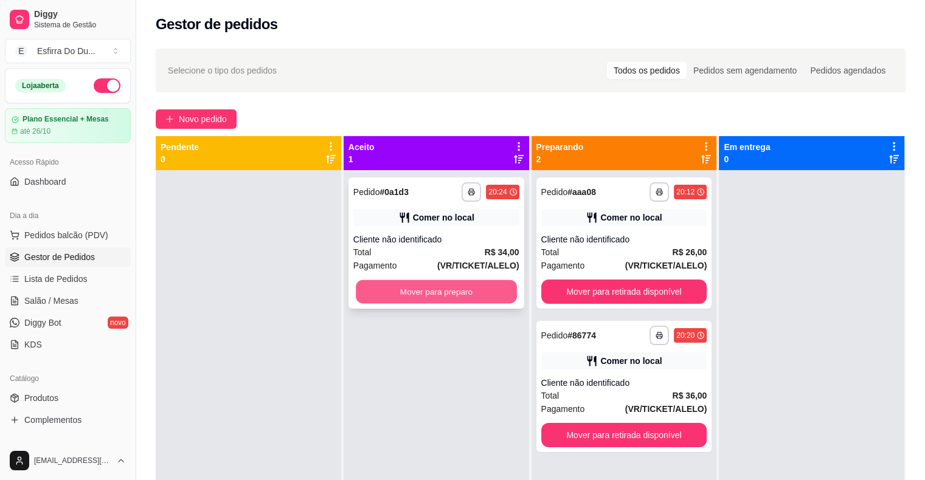
click at [475, 287] on button "Mover para preparo" at bounding box center [436, 292] width 161 height 24
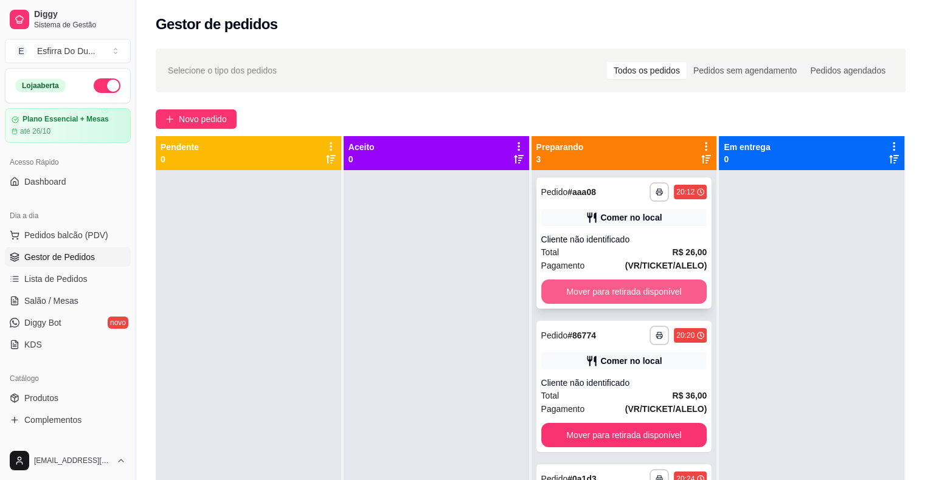
click at [580, 292] on button "Mover para retirada disponível" at bounding box center [624, 292] width 166 height 24
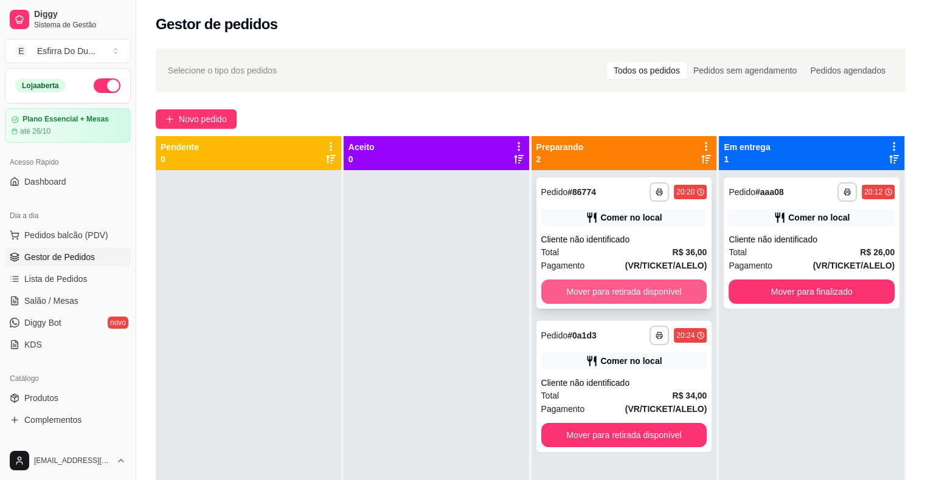
click at [589, 292] on button "Mover para retirada disponível" at bounding box center [624, 292] width 166 height 24
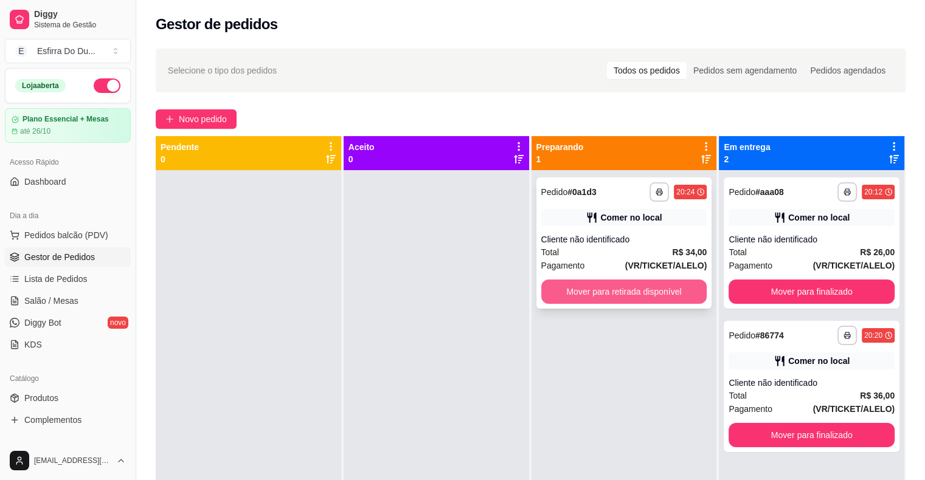
click at [590, 291] on button "Mover para retirada disponível" at bounding box center [624, 292] width 166 height 24
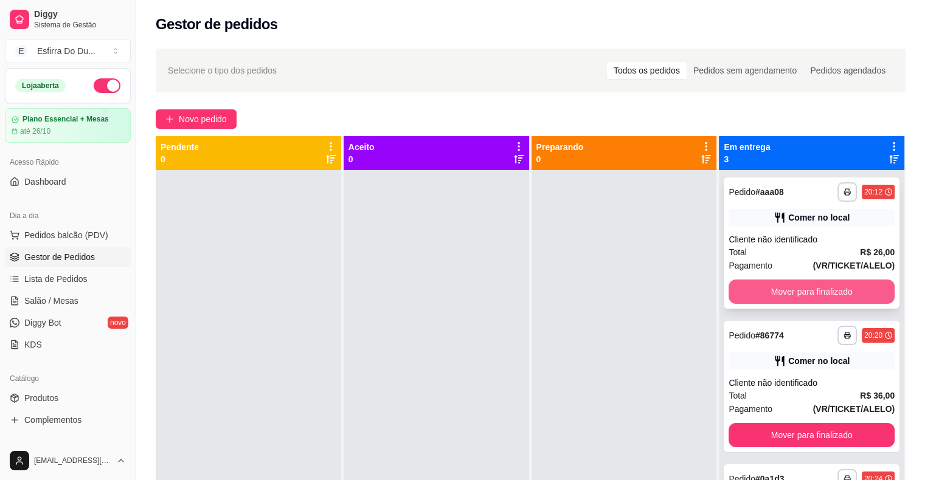
click at [839, 294] on button "Mover para finalizado" at bounding box center [811, 292] width 166 height 24
click at [816, 290] on button "Mover para finalizado" at bounding box center [811, 292] width 161 height 24
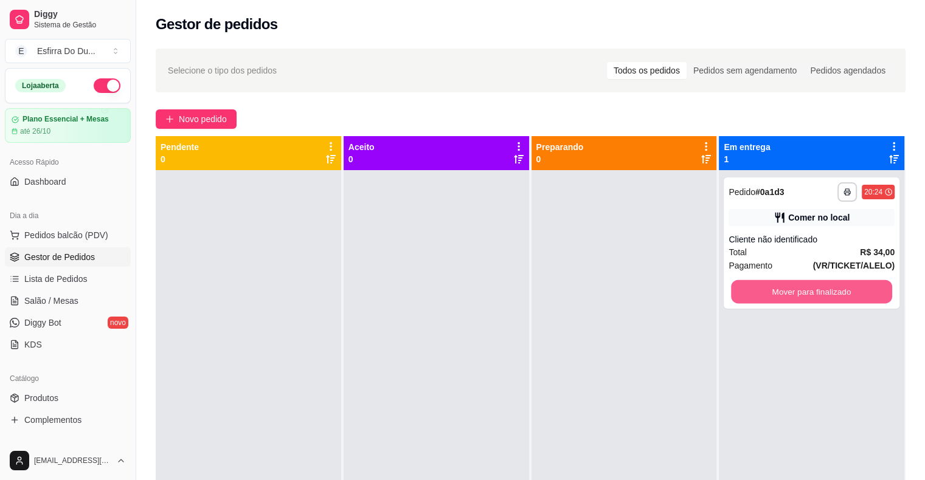
click at [816, 290] on button "Mover para finalizado" at bounding box center [811, 292] width 161 height 24
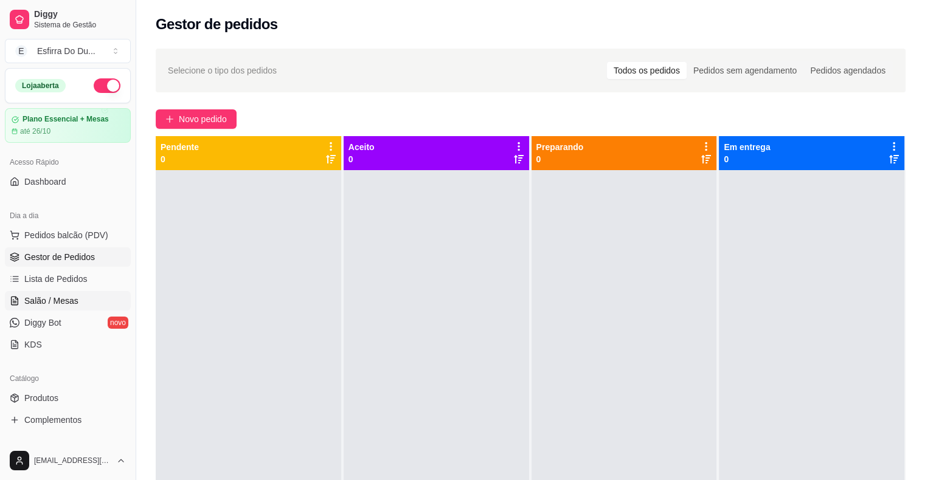
click at [81, 302] on link "Salão / Mesas" at bounding box center [68, 300] width 126 height 19
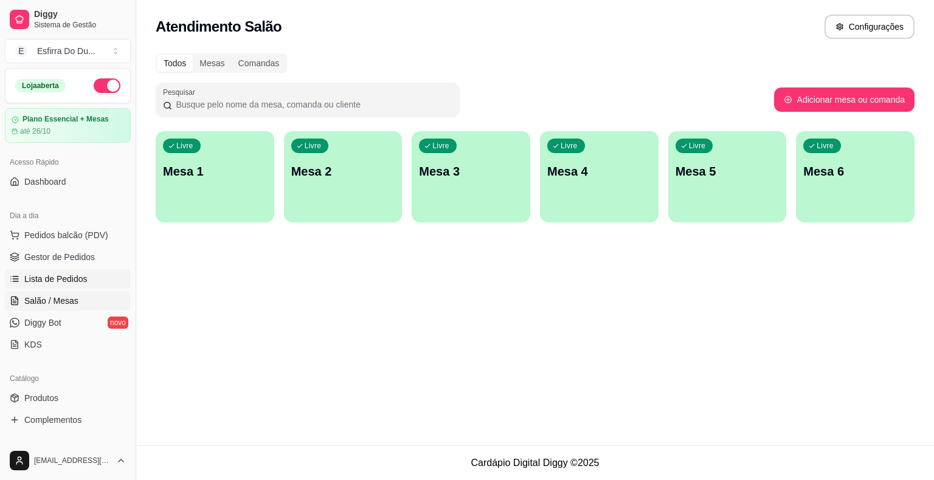
click at [61, 275] on span "Lista de Pedidos" at bounding box center [55, 279] width 63 height 12
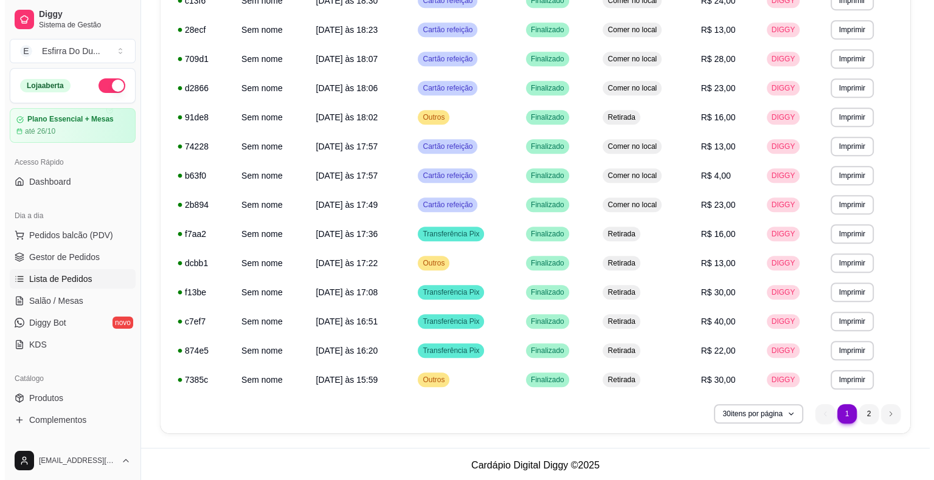
scroll to position [658, 0]
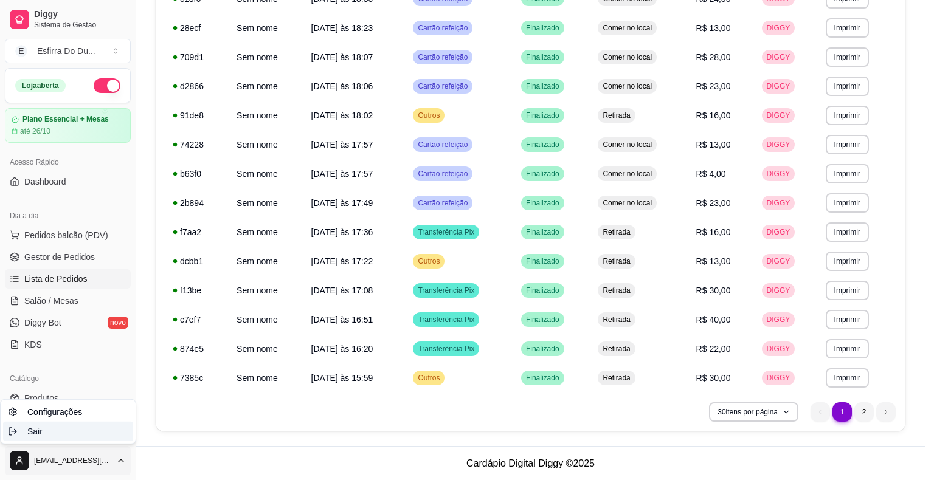
click at [63, 429] on div "Sair" at bounding box center [68, 431] width 130 height 19
